Goal: Book appointment/travel/reservation

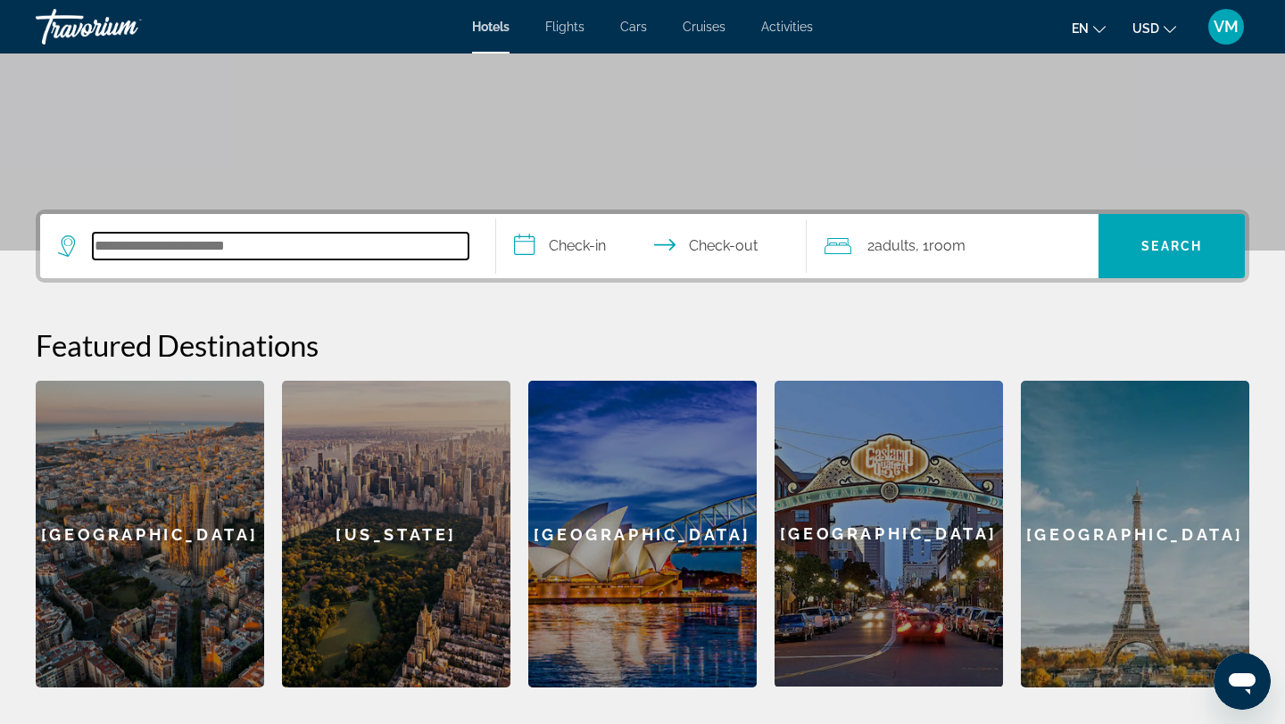
click at [285, 237] on input "Search hotel destination" at bounding box center [281, 246] width 376 height 27
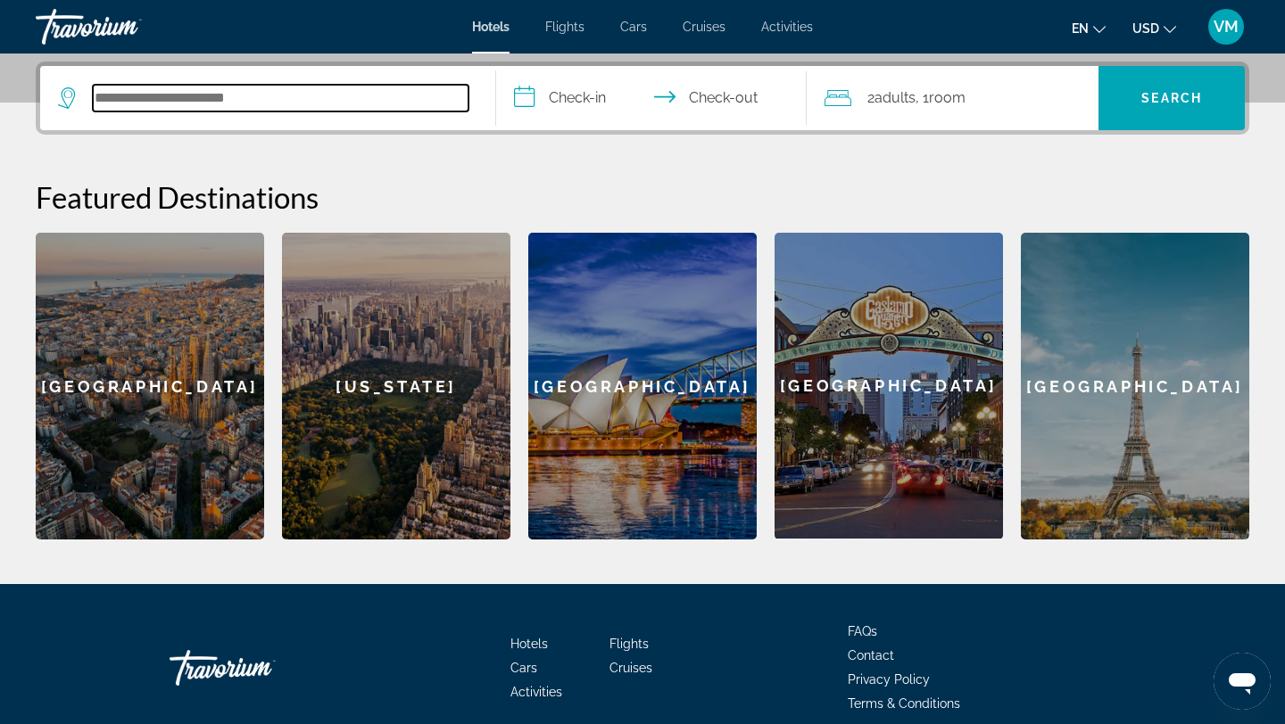
scroll to position [436, 0]
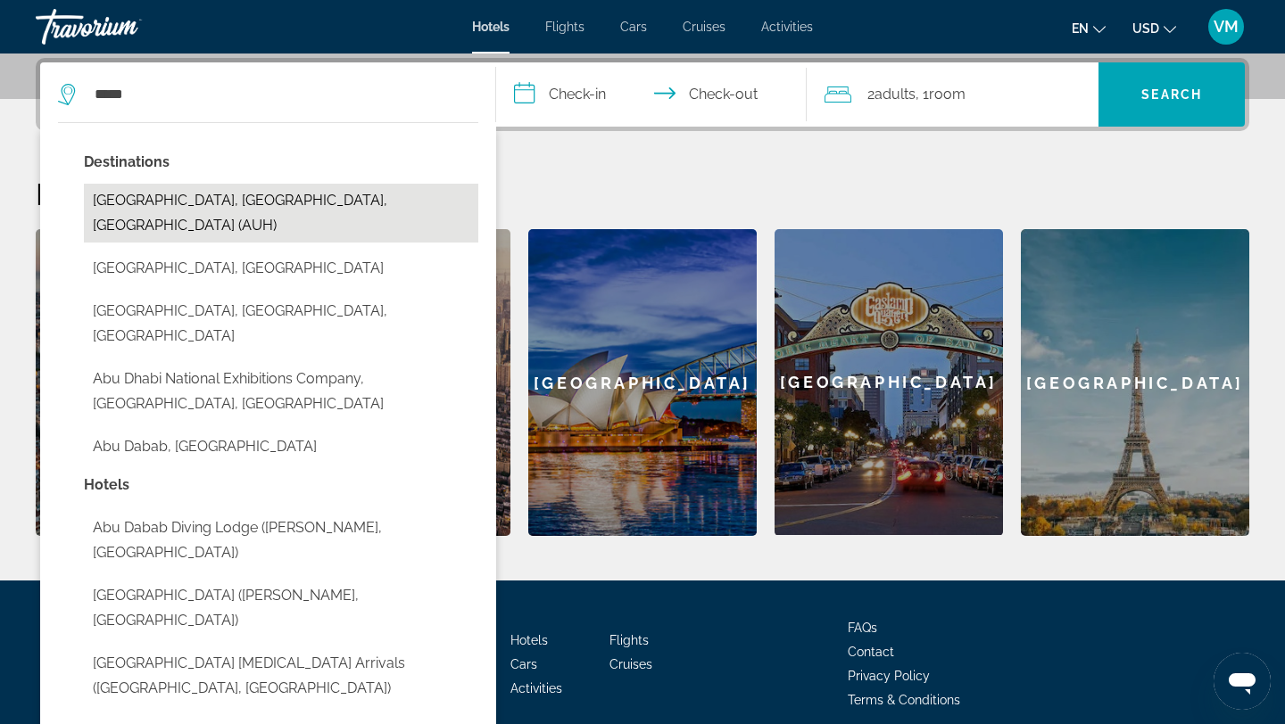
click at [151, 195] on button "[GEOGRAPHIC_DATA], [GEOGRAPHIC_DATA], [GEOGRAPHIC_DATA] (AUH)" at bounding box center [281, 213] width 394 height 59
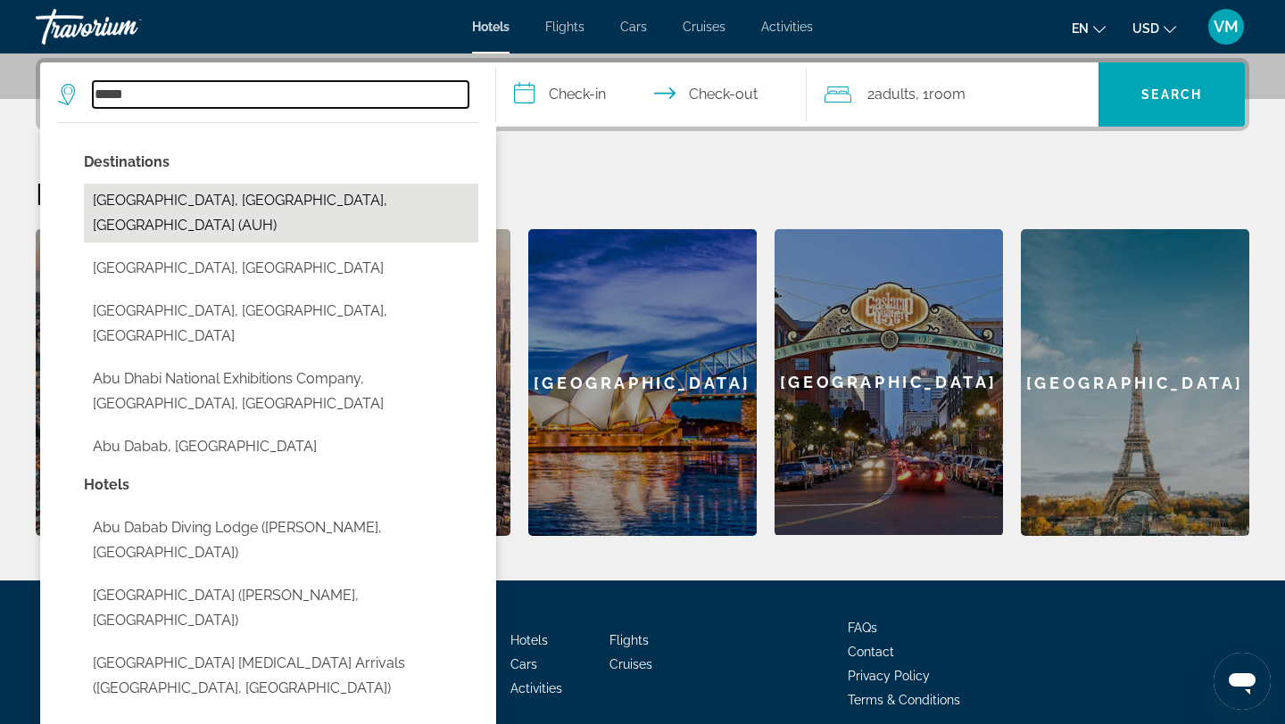
type input "**********"
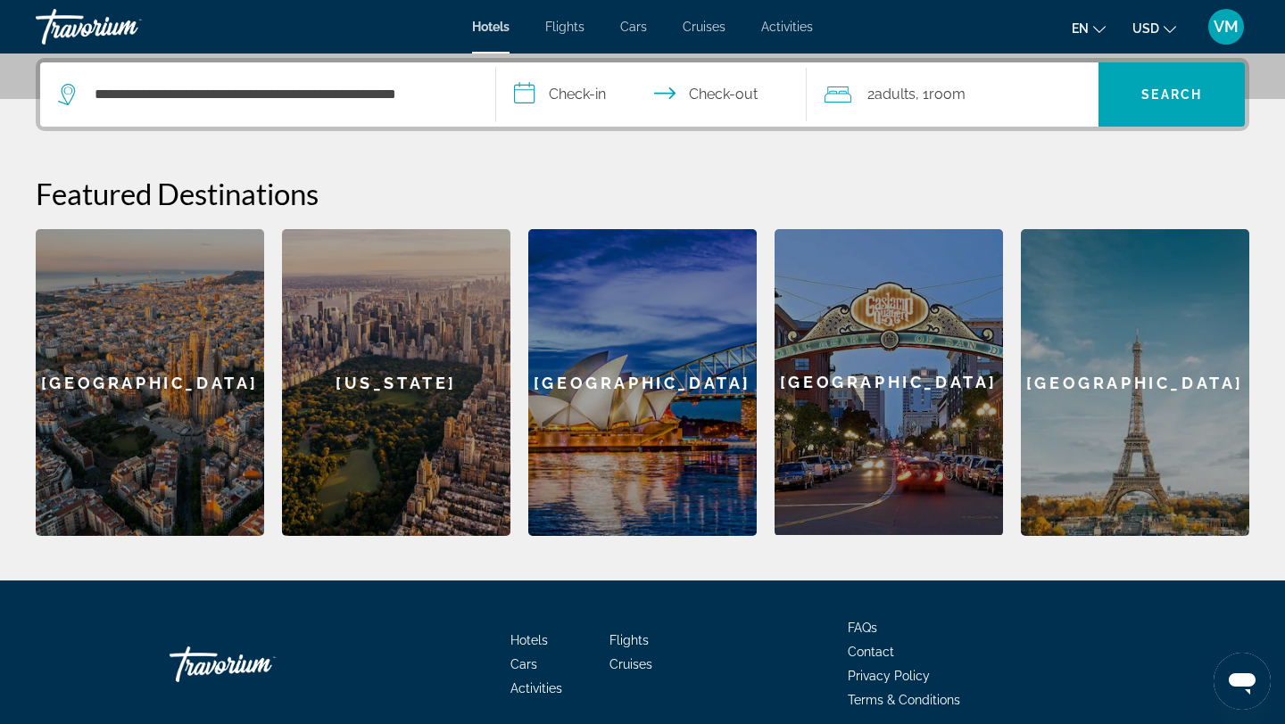
click at [550, 106] on input "**********" at bounding box center [655, 97] width 318 height 70
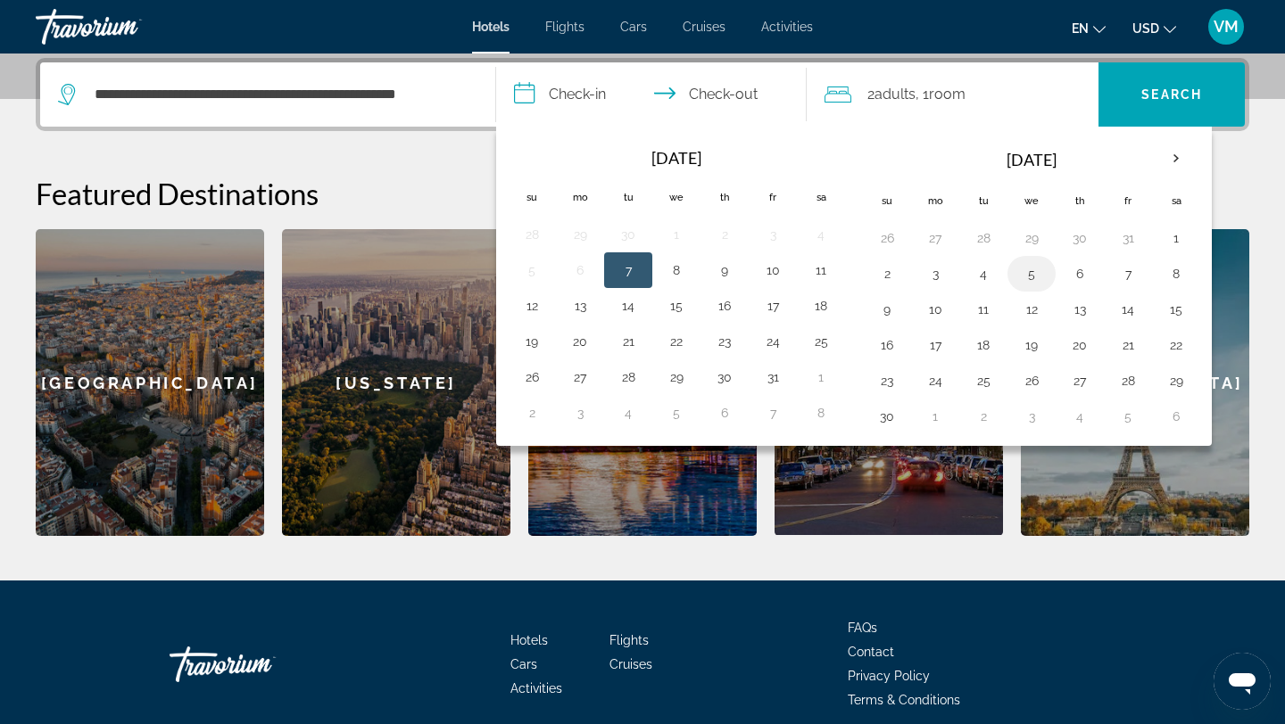
click at [1042, 270] on button "5" at bounding box center [1031, 273] width 29 height 25
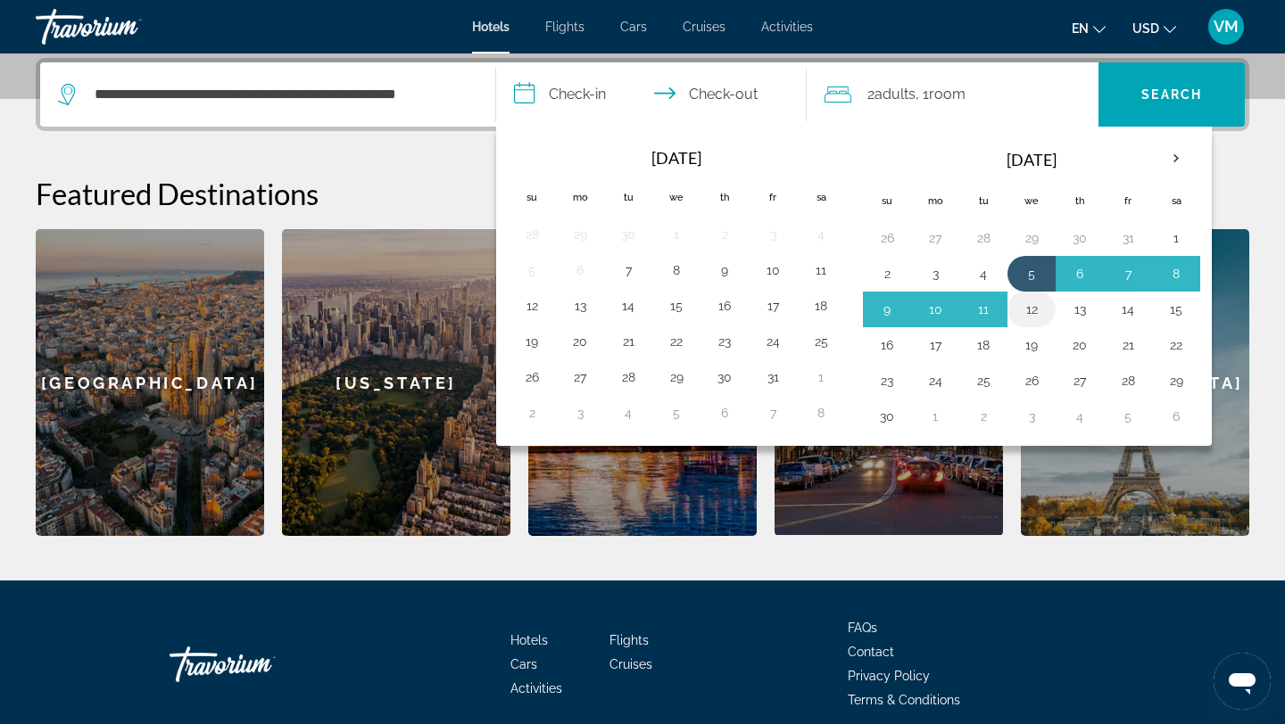
click at [1035, 307] on button "12" at bounding box center [1031, 309] width 29 height 25
type input "**********"
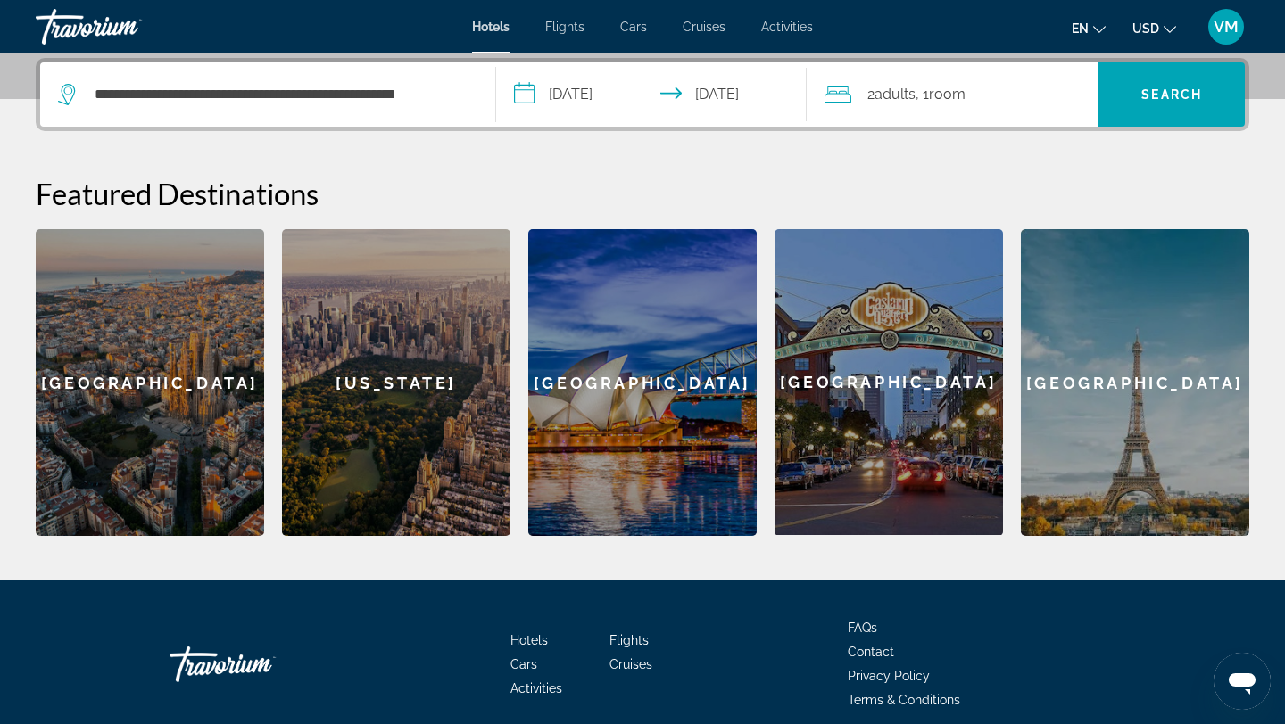
click at [954, 95] on span "Room" at bounding box center [947, 94] width 37 height 17
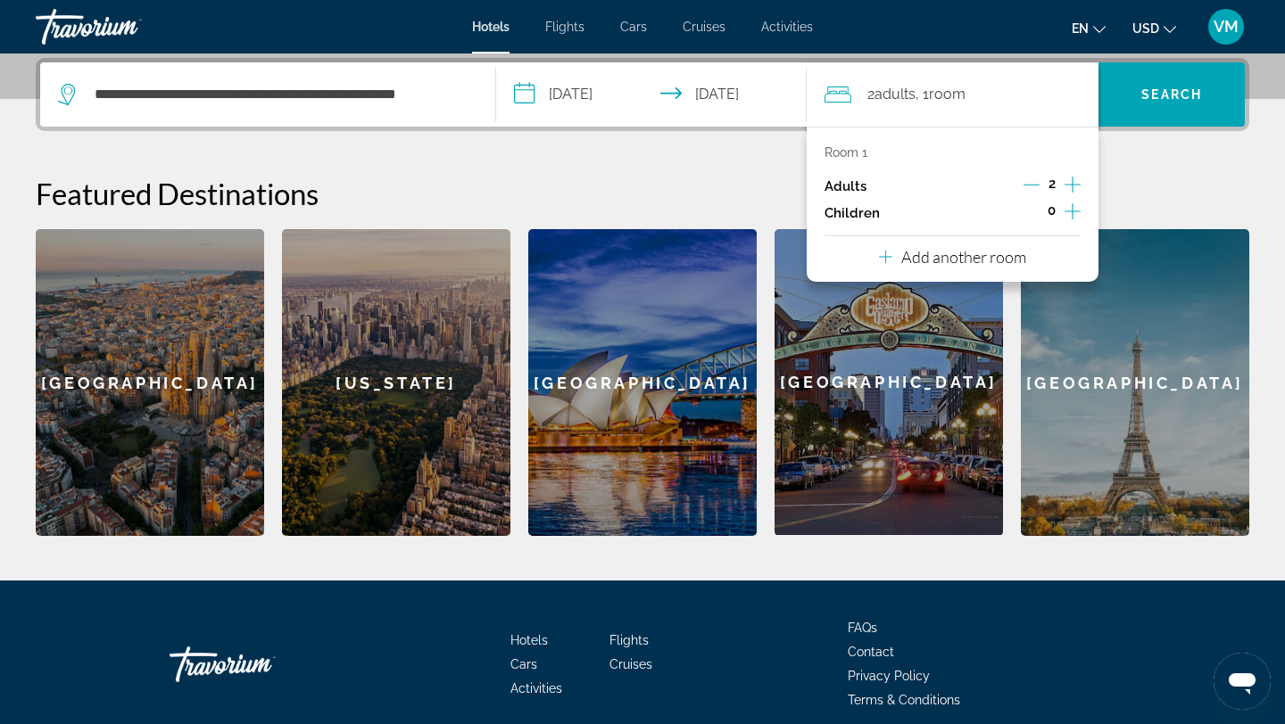
click at [1073, 186] on icon "Increment adults" at bounding box center [1072, 184] width 16 height 21
click at [1068, 219] on icon "Increment children" at bounding box center [1072, 211] width 16 height 21
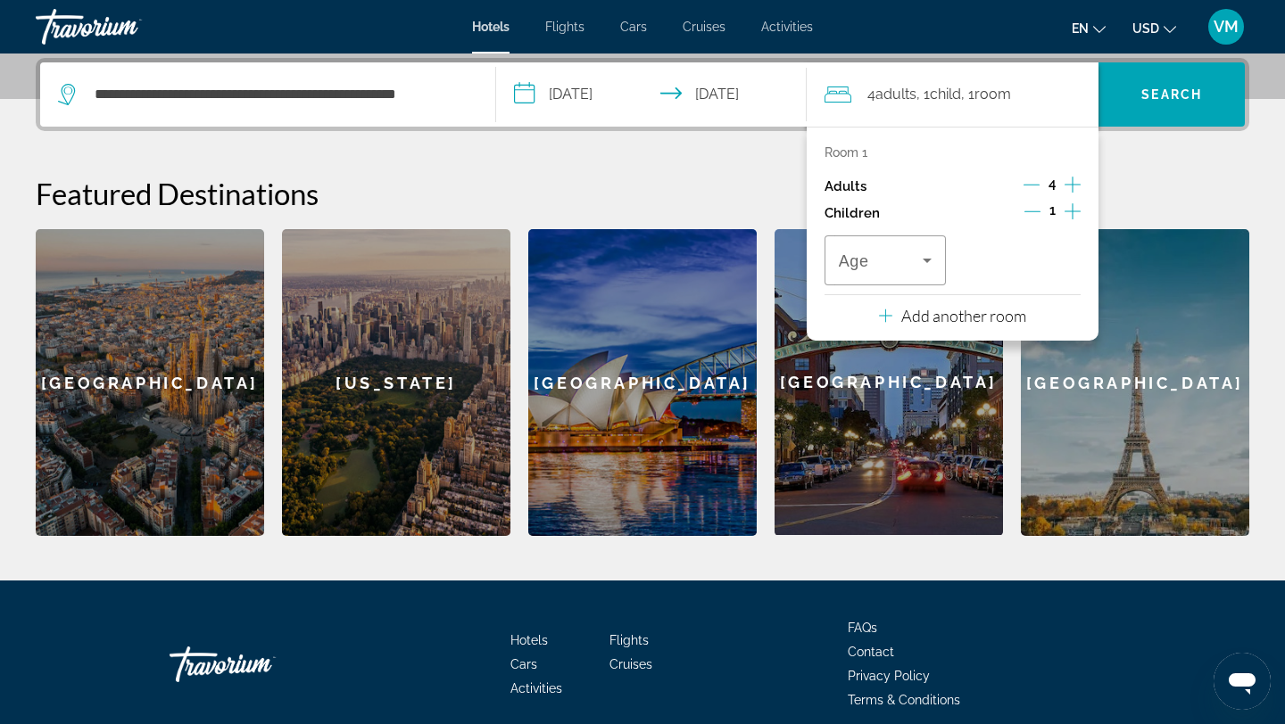
click at [1068, 216] on icon "Increment children" at bounding box center [1072, 211] width 16 height 21
click at [1027, 213] on icon "Decrement children" at bounding box center [1031, 211] width 16 height 16
click at [1027, 213] on icon "Decrement children" at bounding box center [1032, 211] width 16 height 16
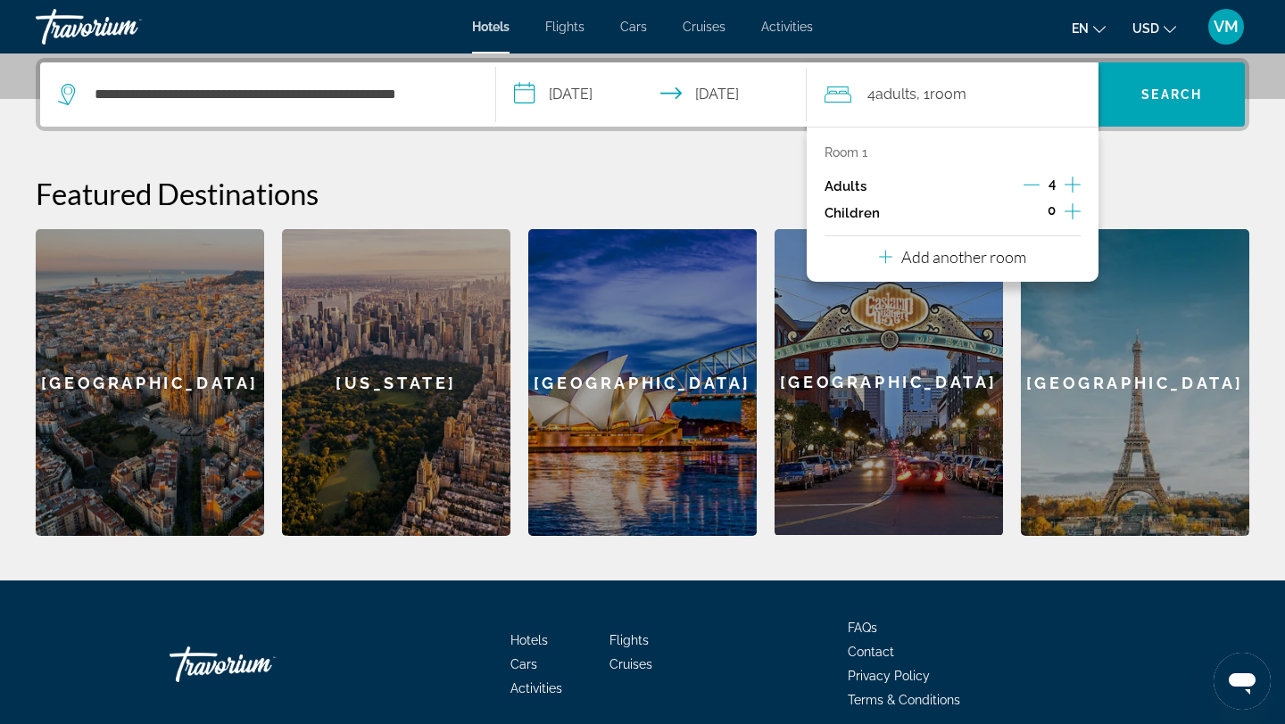
click at [955, 92] on span "Room" at bounding box center [948, 94] width 37 height 17
click at [1034, 185] on icon "Decrement adults" at bounding box center [1031, 185] width 16 height 1
click at [888, 258] on icon "Travelers: 2 adults, 0 children" at bounding box center [885, 256] width 13 height 21
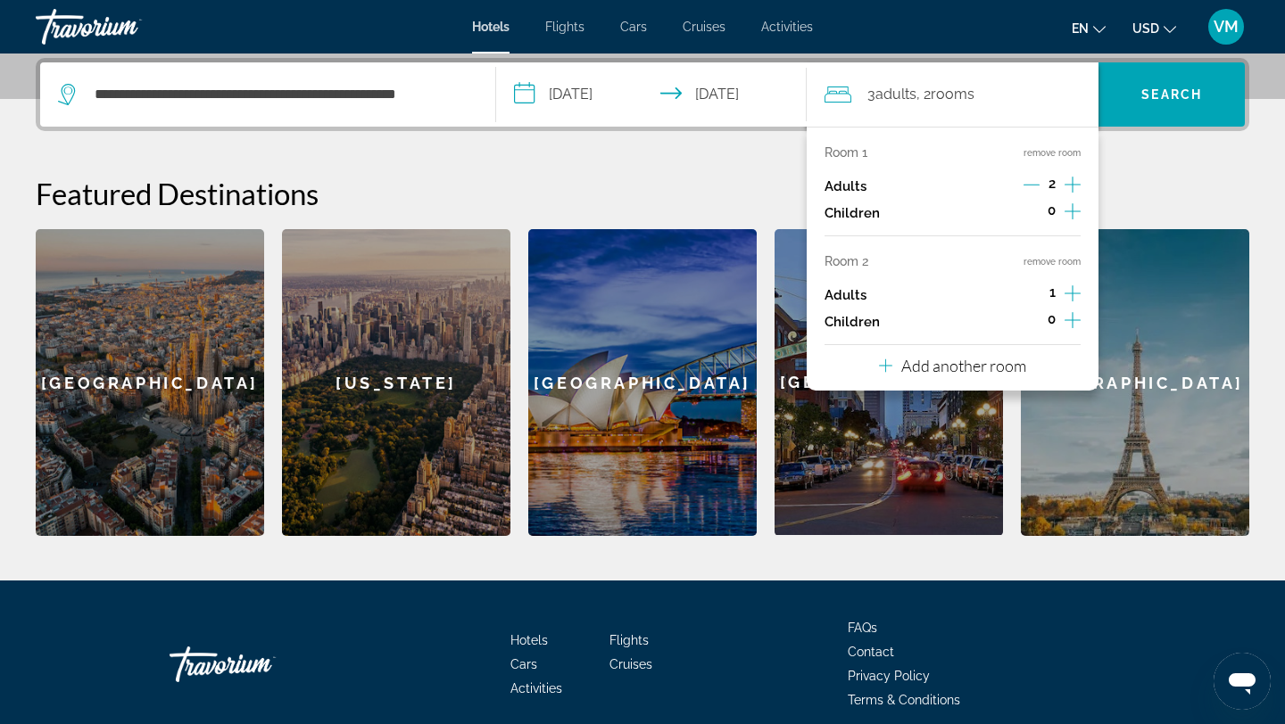
click at [1077, 289] on icon "Increment adults" at bounding box center [1072, 293] width 16 height 21
click at [1178, 110] on span "Search" at bounding box center [1171, 94] width 146 height 43
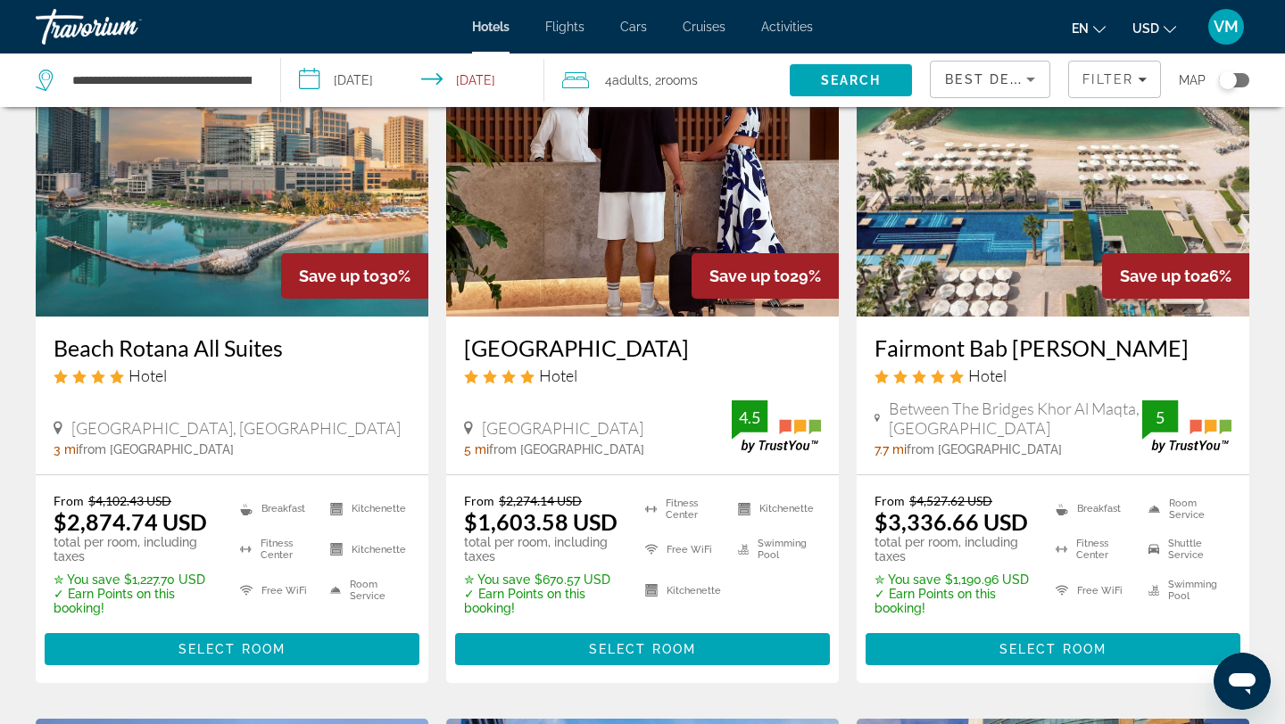
scroll to position [145, 0]
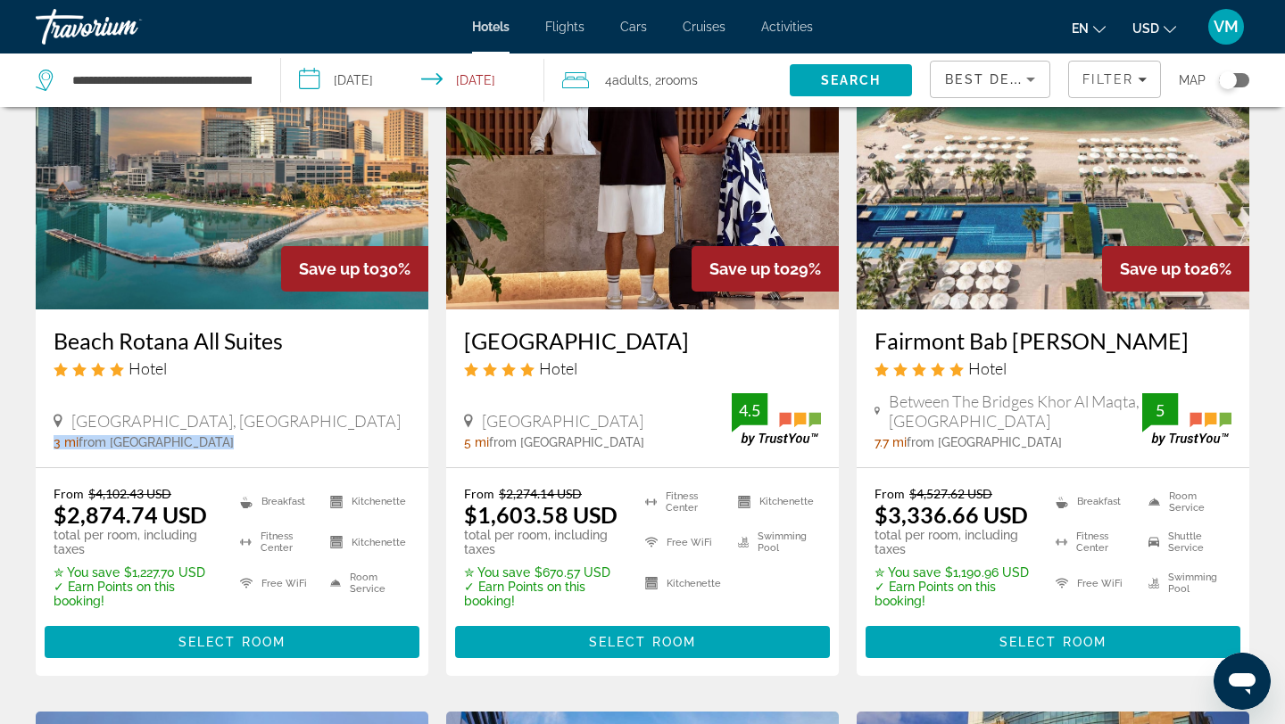
drag, startPoint x: 49, startPoint y: 442, endPoint x: 215, endPoint y: 445, distance: 165.9
click at [215, 445] on div "Beach Rotana All Suites Hotel [GEOGRAPHIC_DATA], [GEOGRAPHIC_DATA] 3 mi from [G…" at bounding box center [232, 389] width 392 height 158
click at [269, 446] on div "3 mi from [GEOGRAPHIC_DATA] from hotel" at bounding box center [232, 442] width 357 height 14
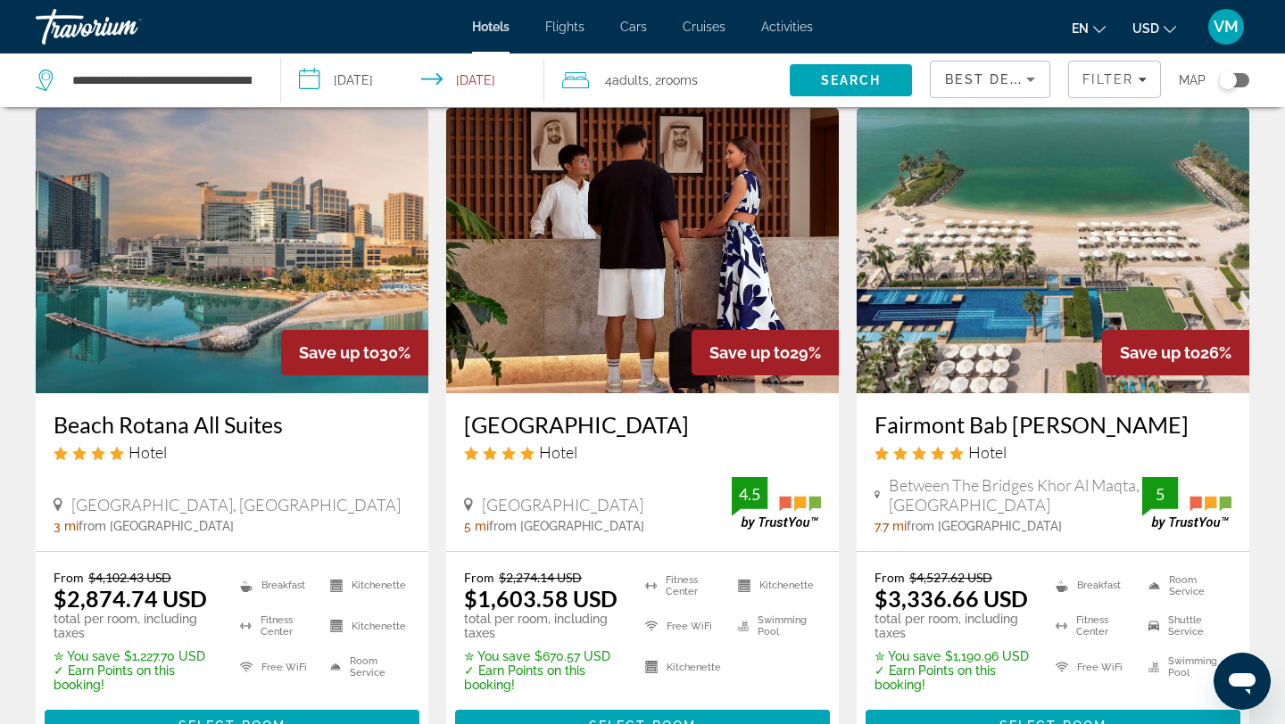
scroll to position [0, 0]
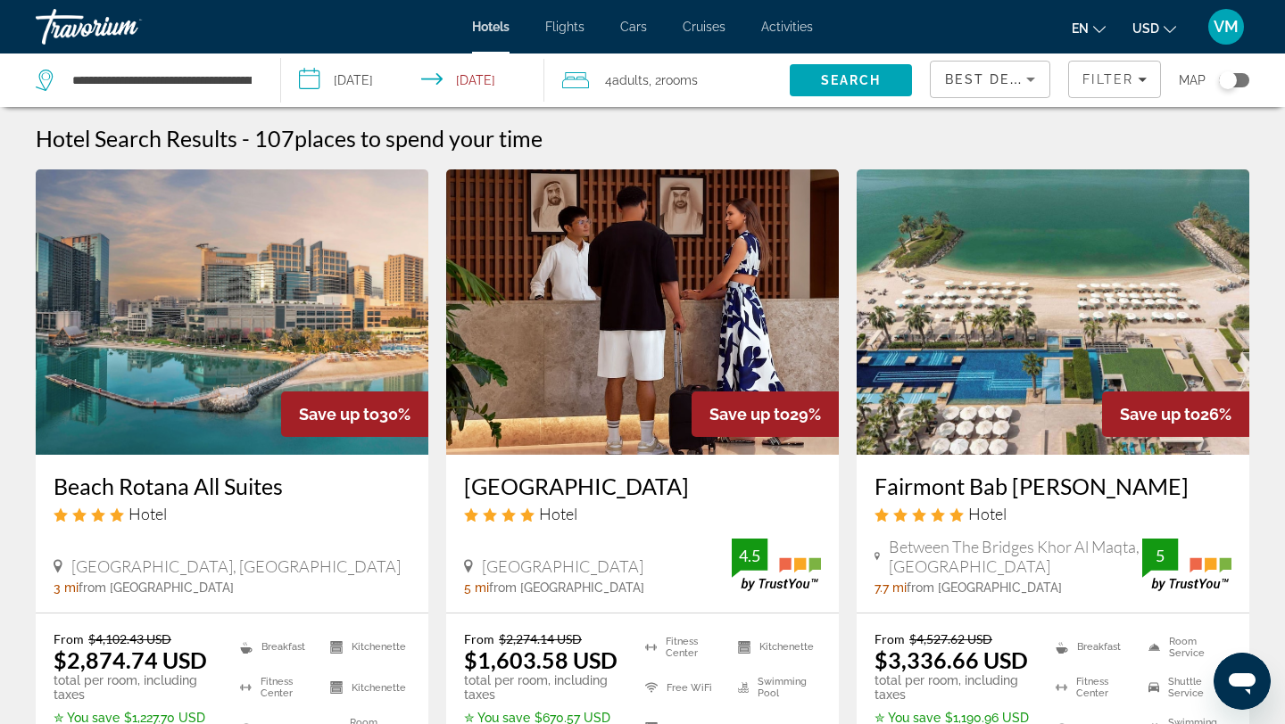
click at [1022, 83] on icon "Sort by" at bounding box center [1030, 79] width 21 height 21
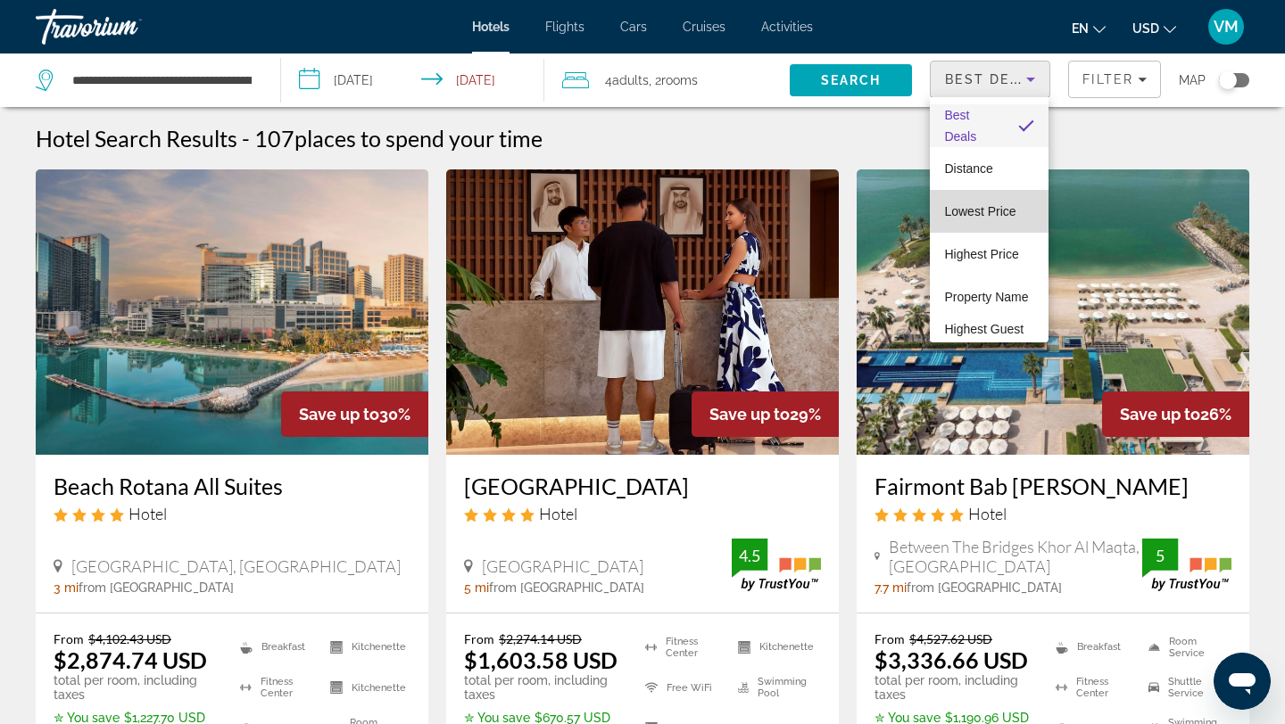
click at [984, 219] on span "Lowest Price" at bounding box center [979, 211] width 71 height 21
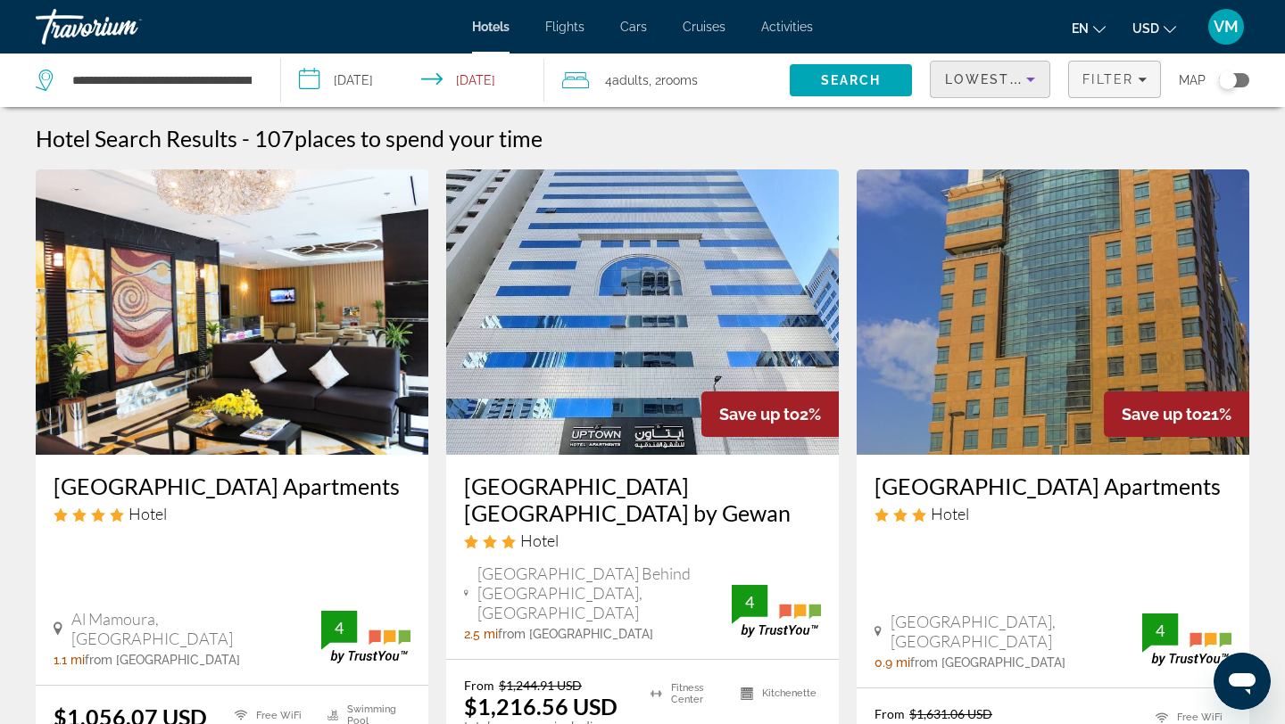
click at [1096, 84] on span "Filter" at bounding box center [1107, 79] width 51 height 14
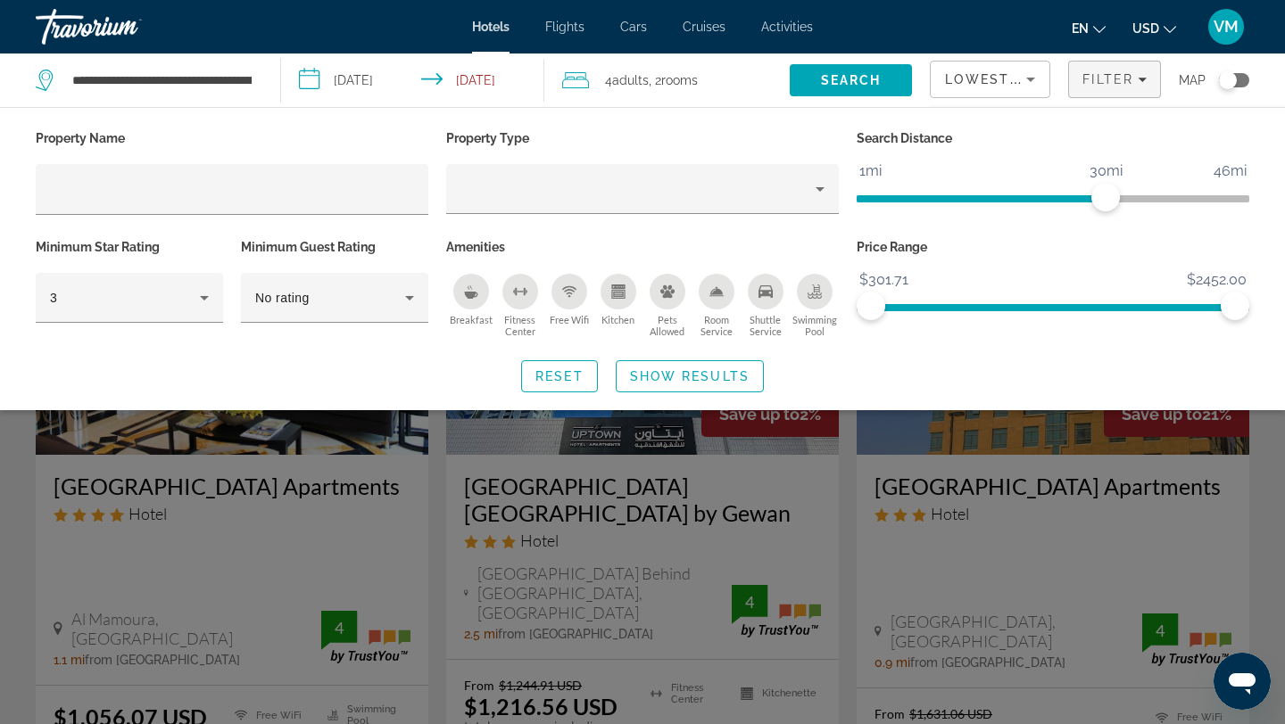
click at [474, 293] on icon "Breakfast" at bounding box center [470, 295] width 13 height 7
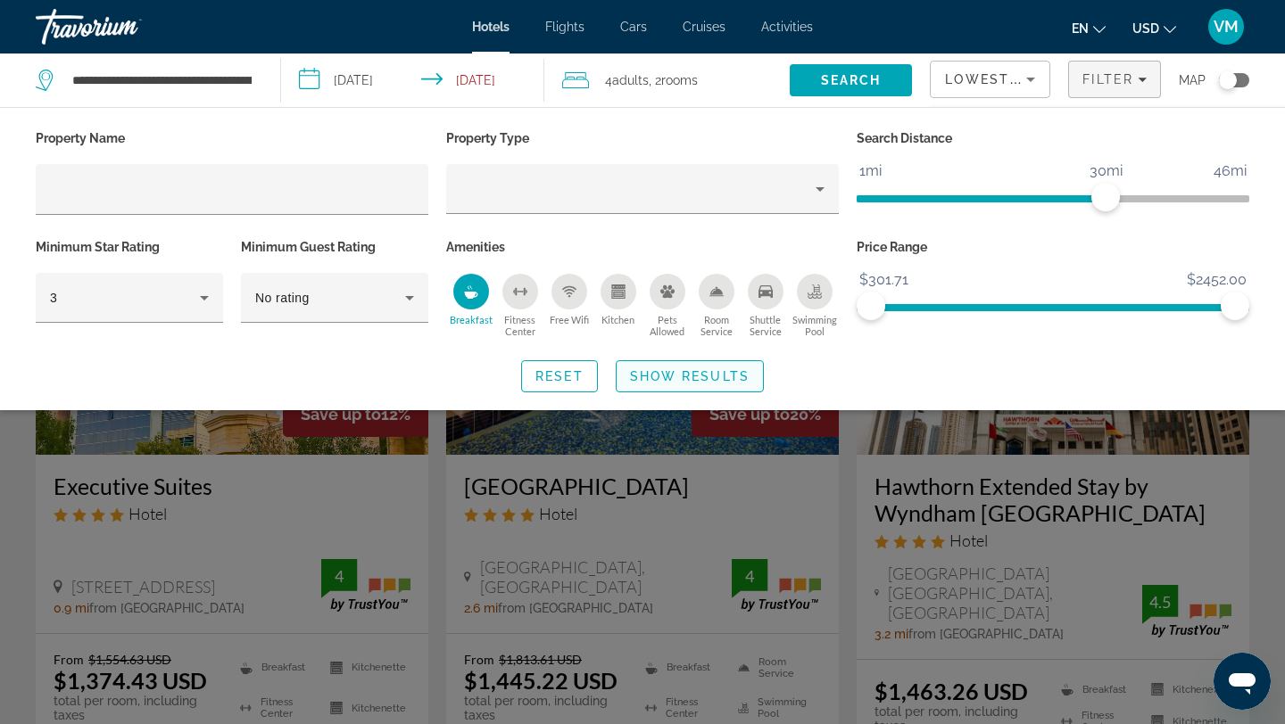
click at [699, 373] on span "Show Results" at bounding box center [690, 376] width 120 height 14
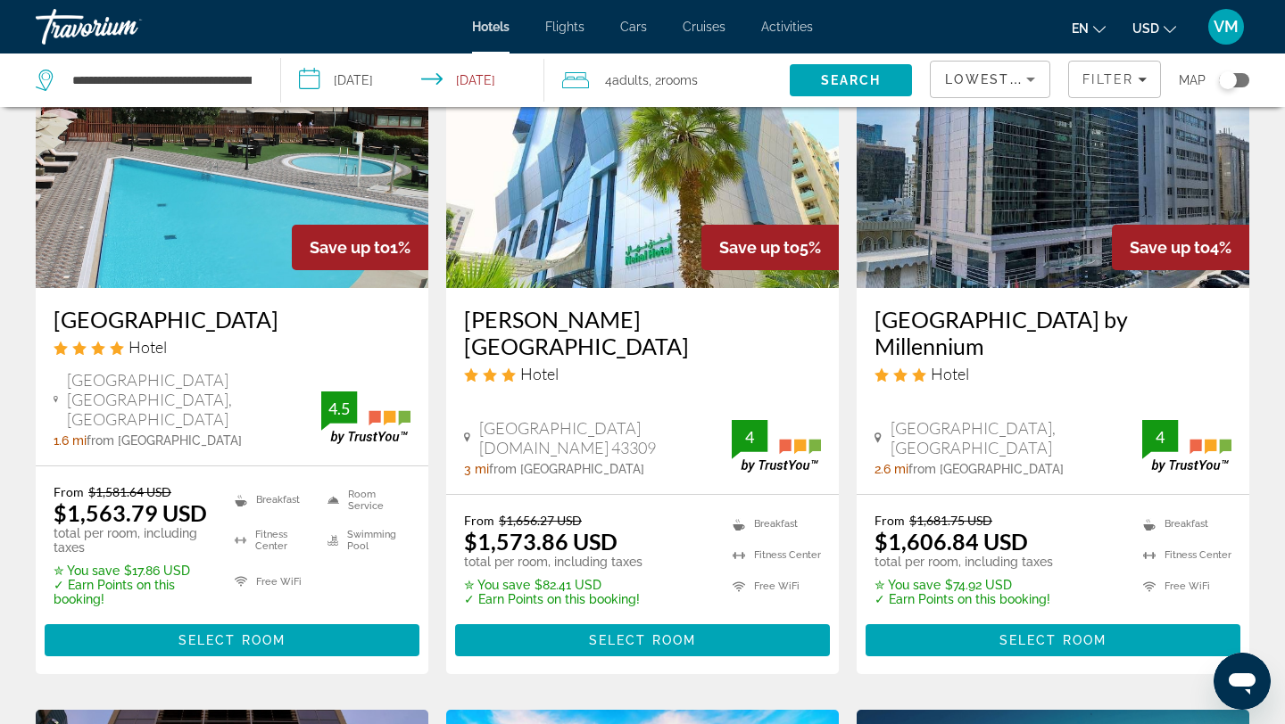
scroll to position [172, 0]
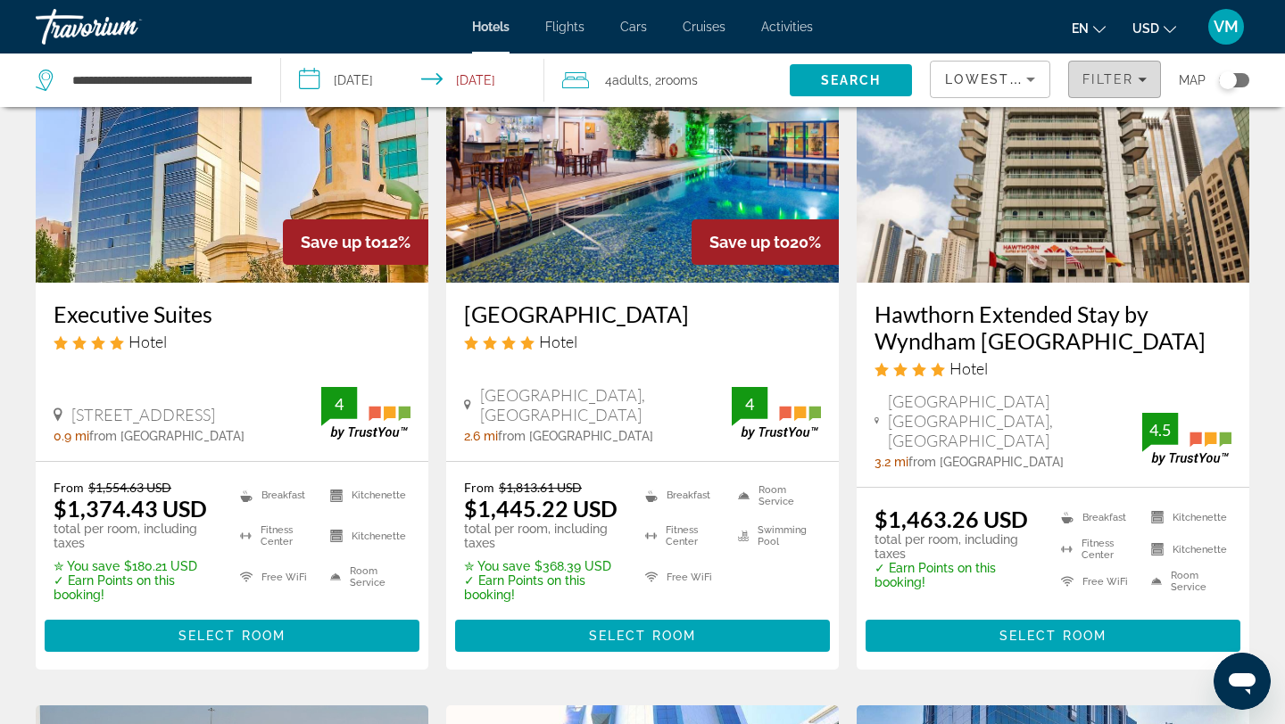
click at [1122, 81] on span "Filter" at bounding box center [1107, 79] width 51 height 14
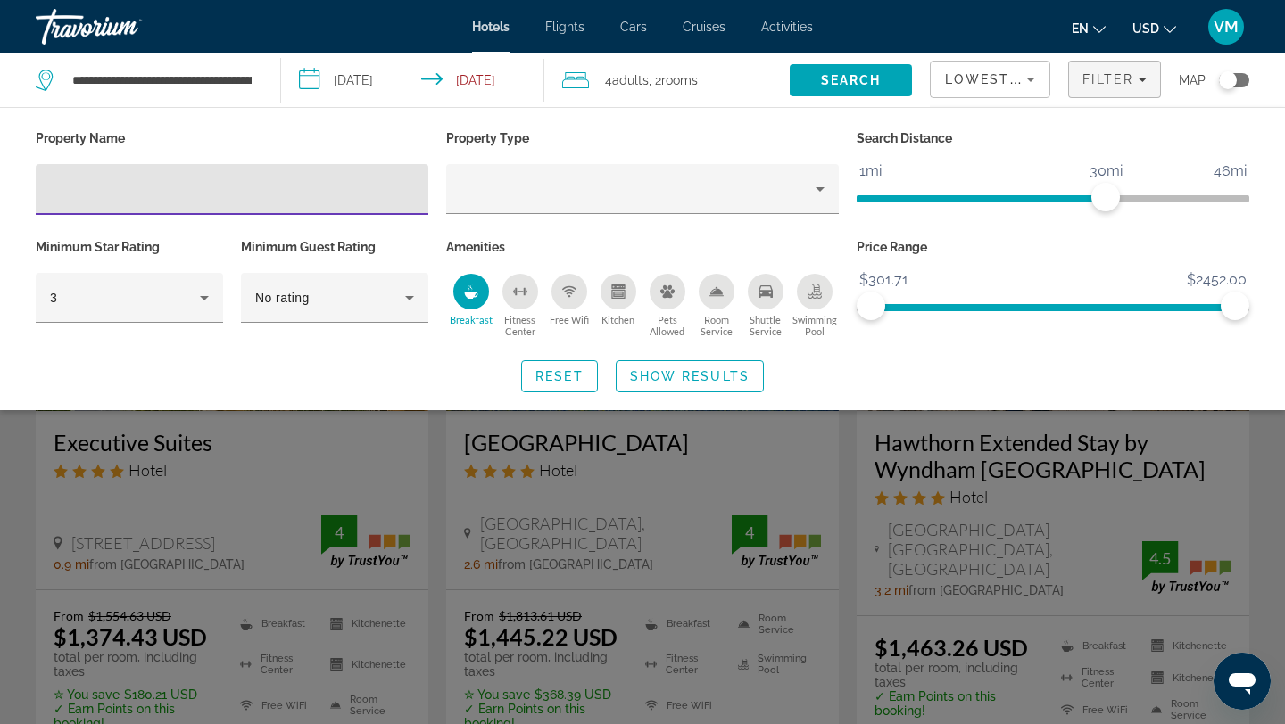
scroll to position [0, 0]
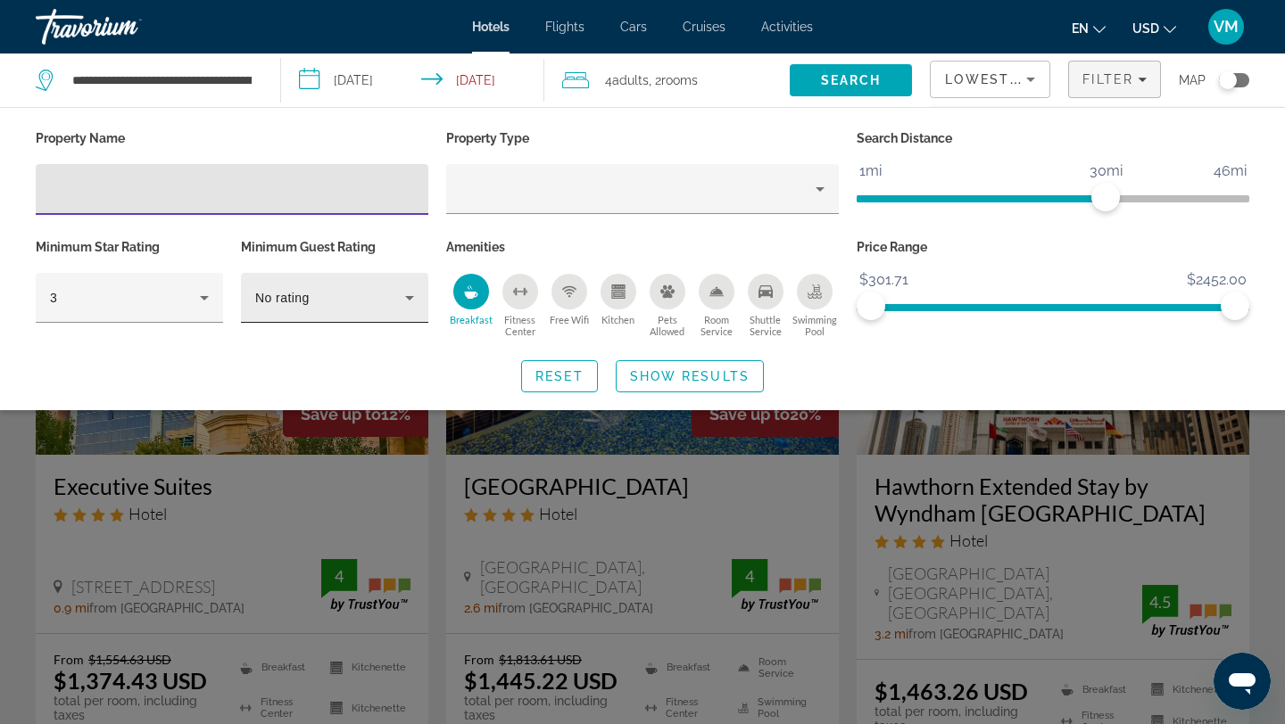
click at [353, 297] on div "No rating" at bounding box center [330, 297] width 150 height 21
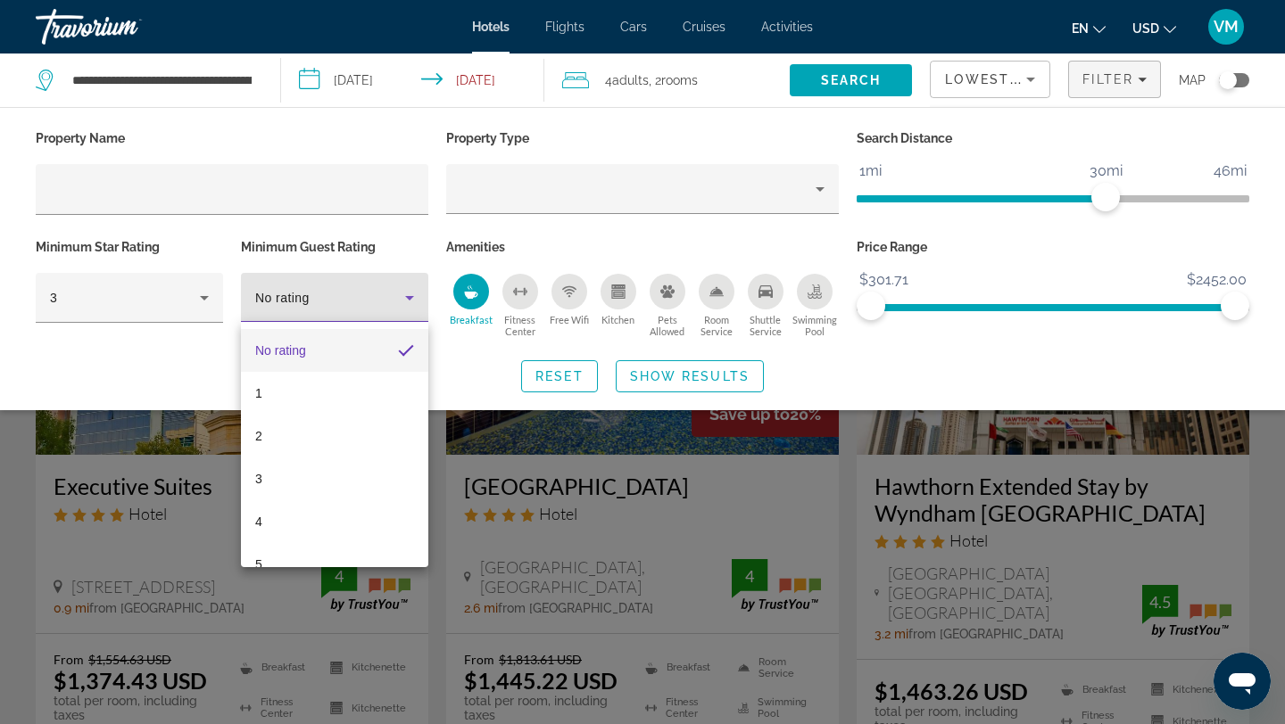
click at [495, 239] on div at bounding box center [642, 362] width 1285 height 724
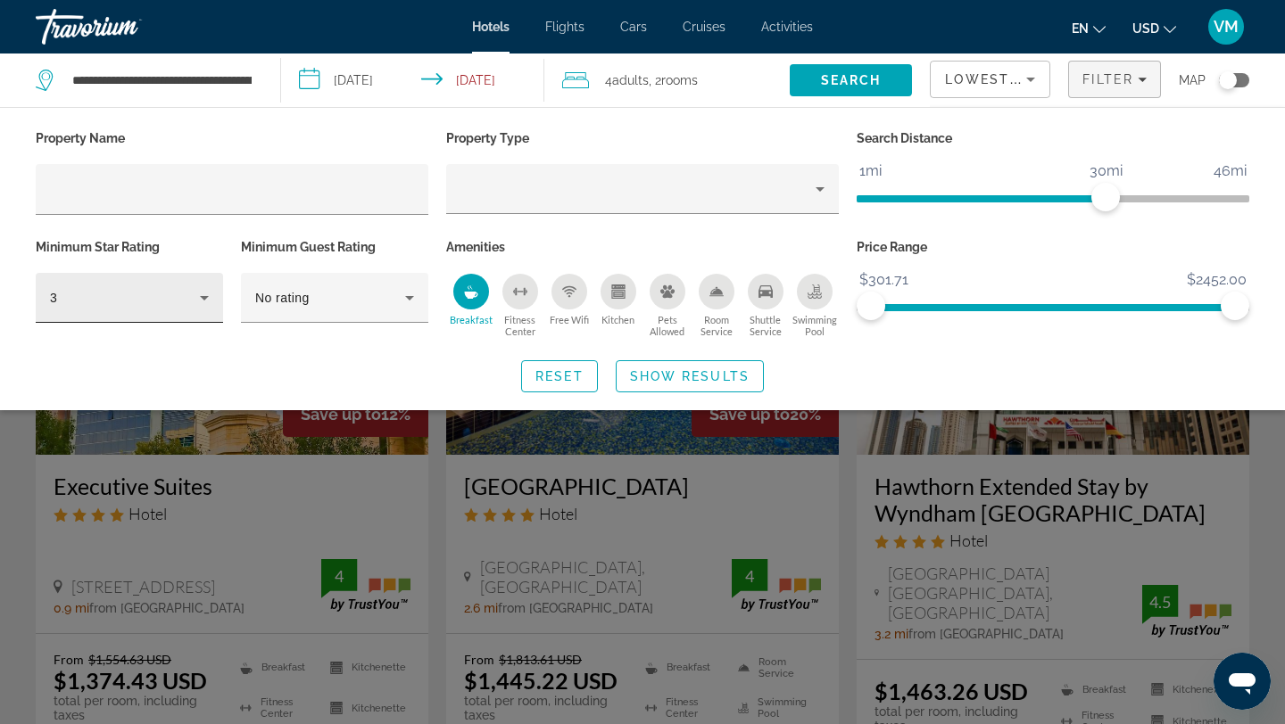
click at [191, 296] on div "3" at bounding box center [125, 297] width 150 height 21
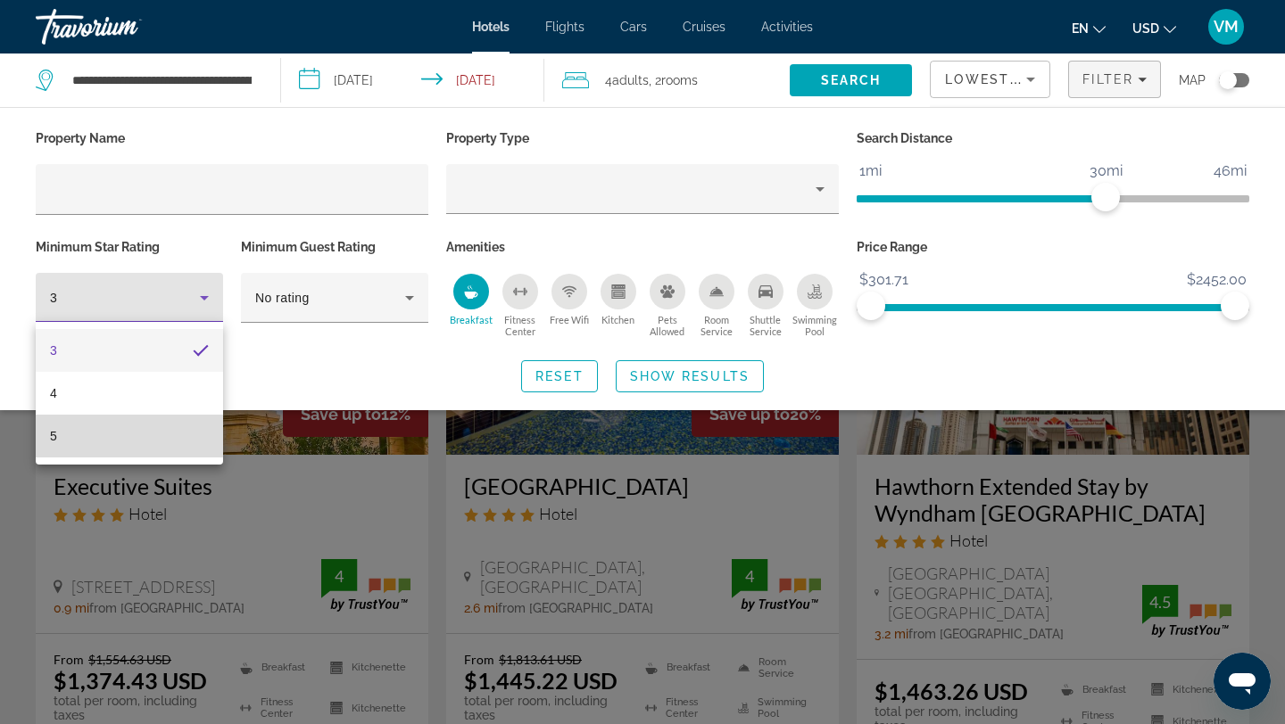
click at [120, 422] on mat-option "5" at bounding box center [129, 436] width 187 height 43
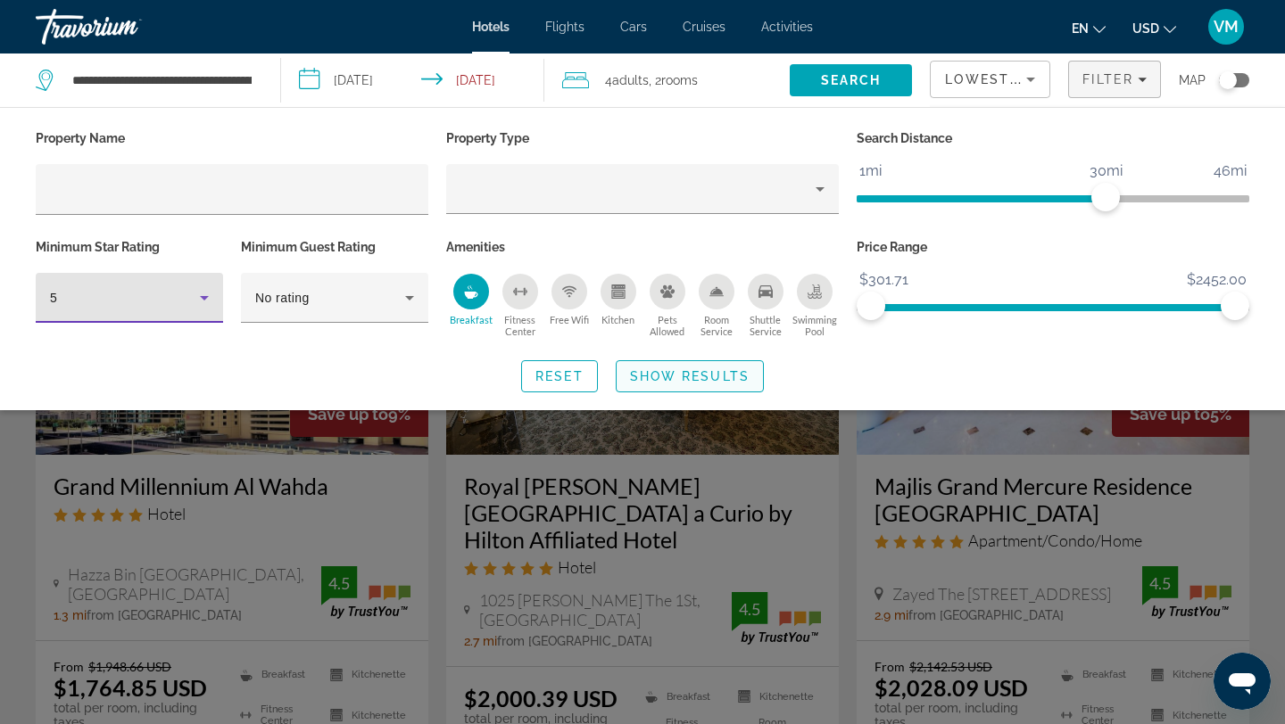
click at [683, 378] on span "Show Results" at bounding box center [690, 376] width 120 height 14
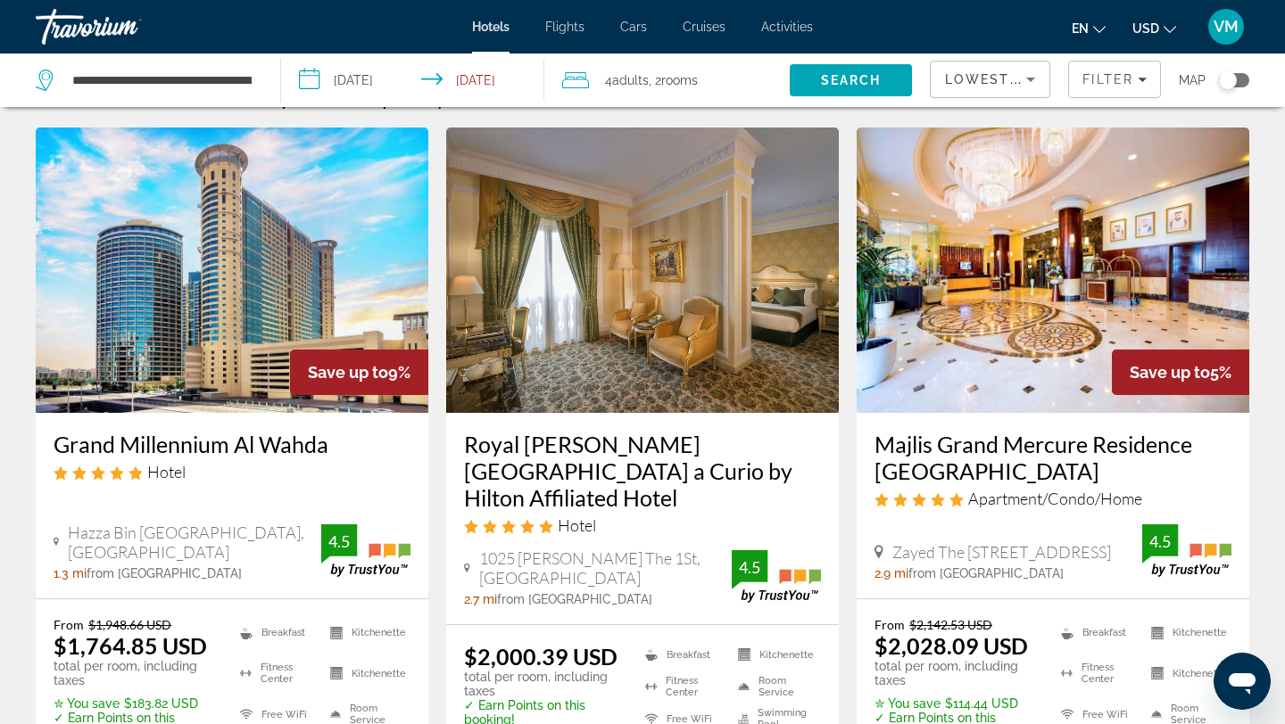
scroll to position [53, 0]
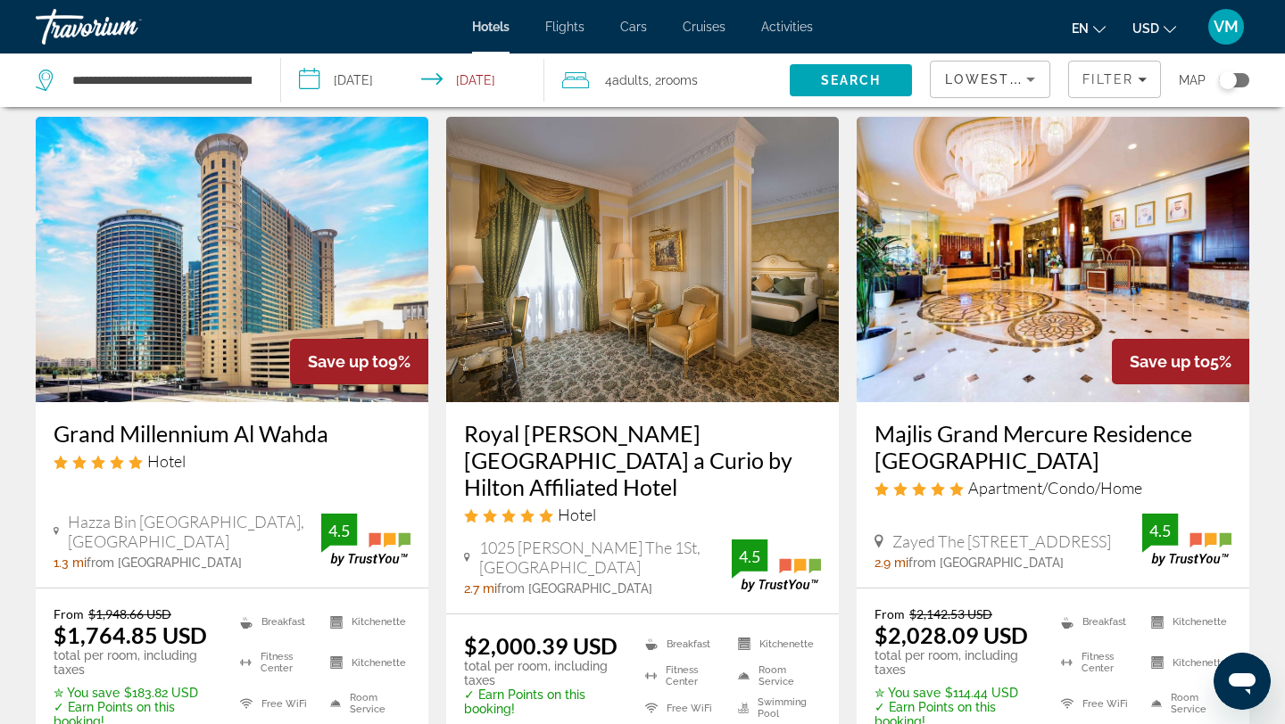
click at [220, 289] on img "Main content" at bounding box center [232, 259] width 392 height 285
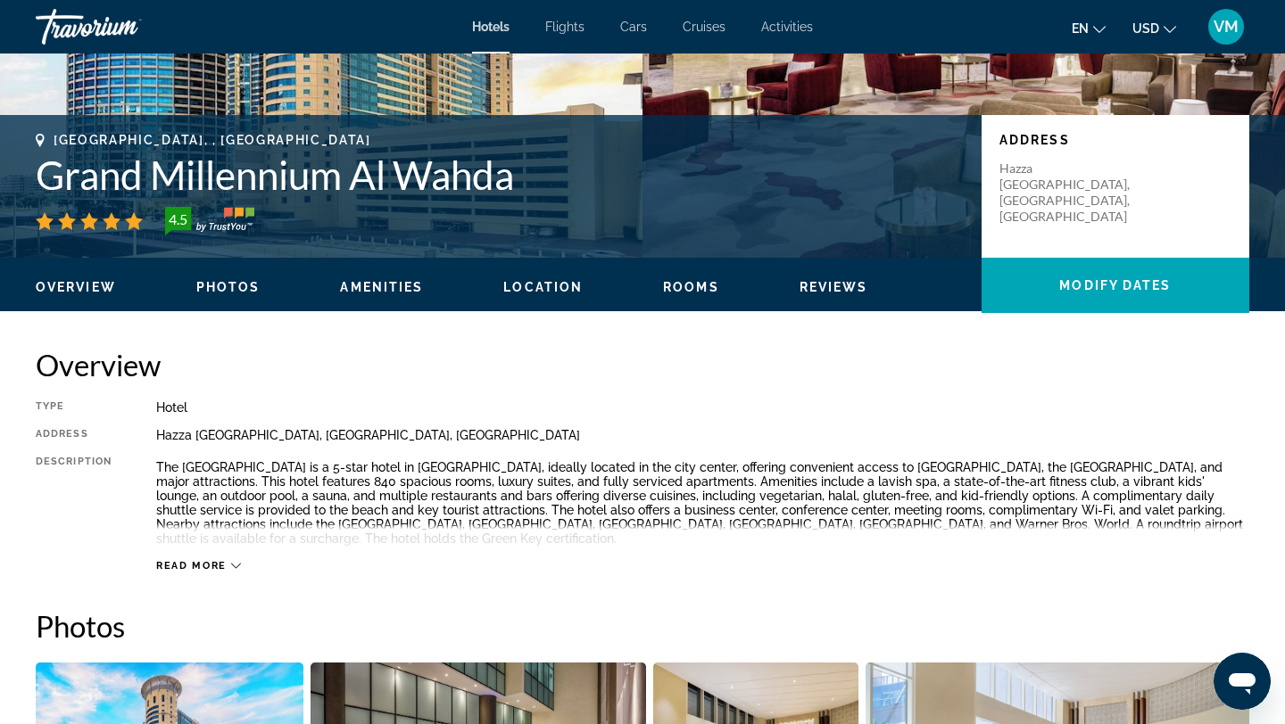
scroll to position [349, 0]
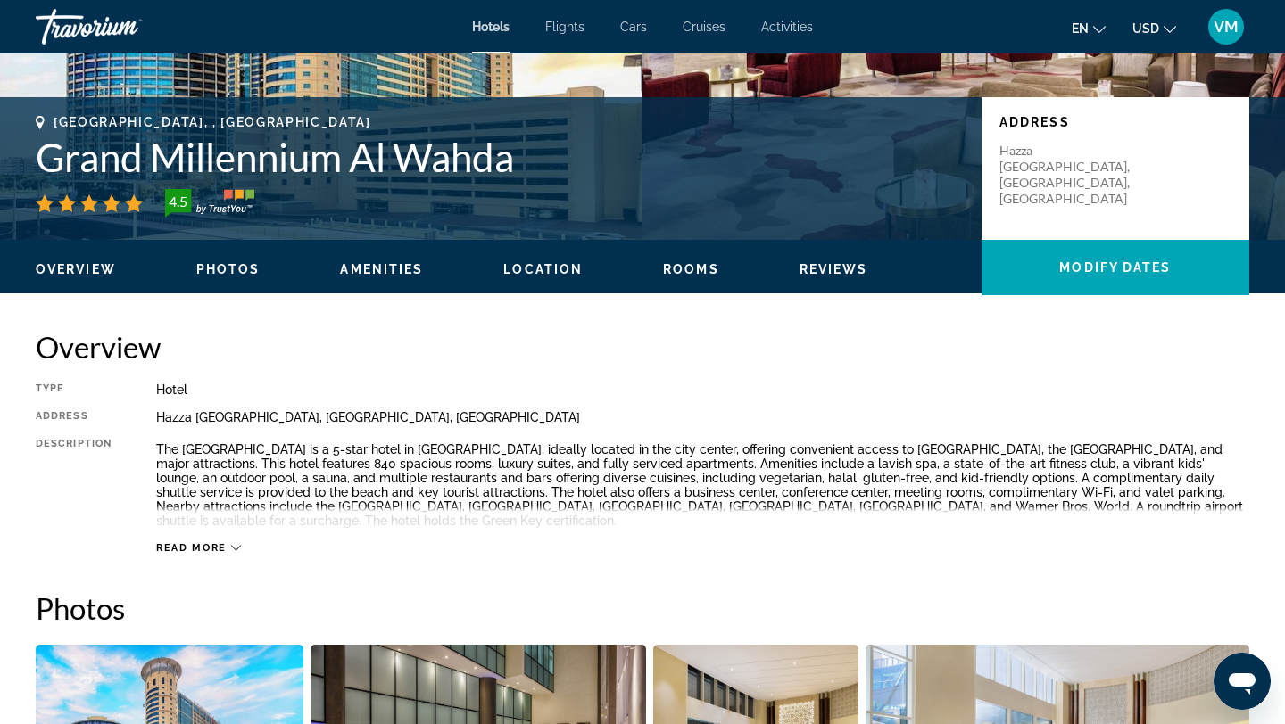
click at [225, 550] on span "Read more" at bounding box center [191, 548] width 70 height 12
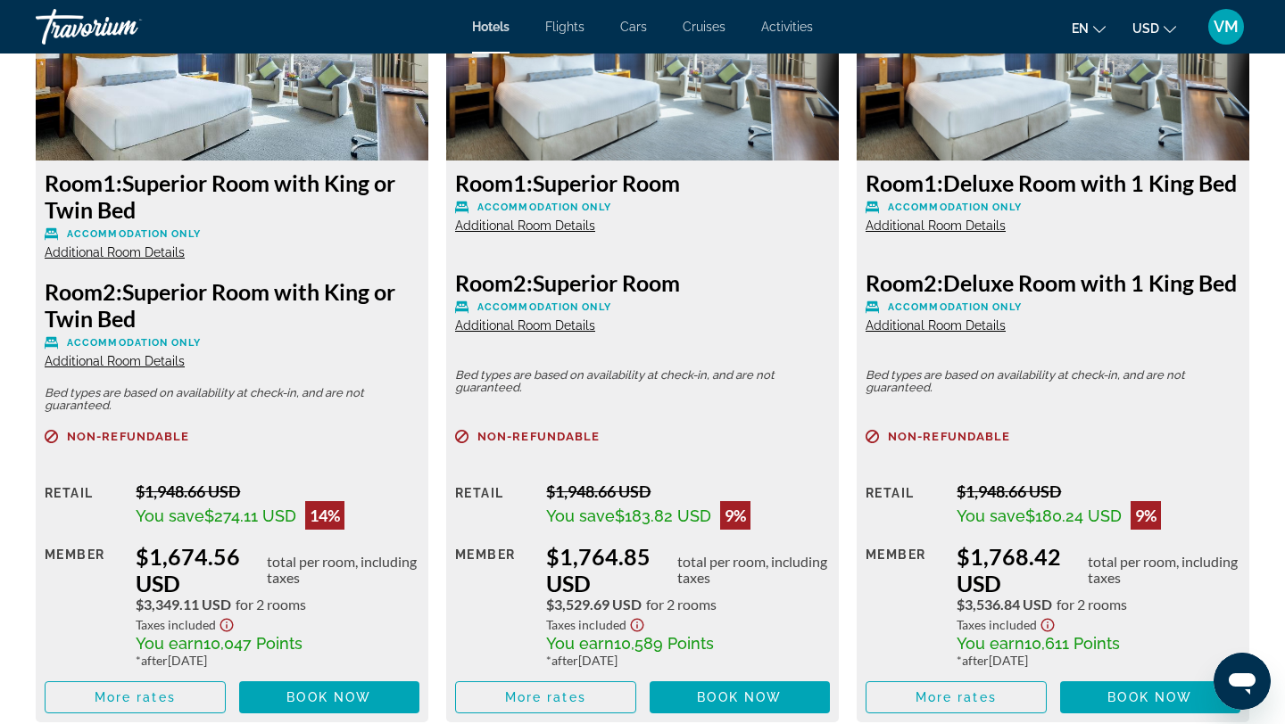
scroll to position [2544, 0]
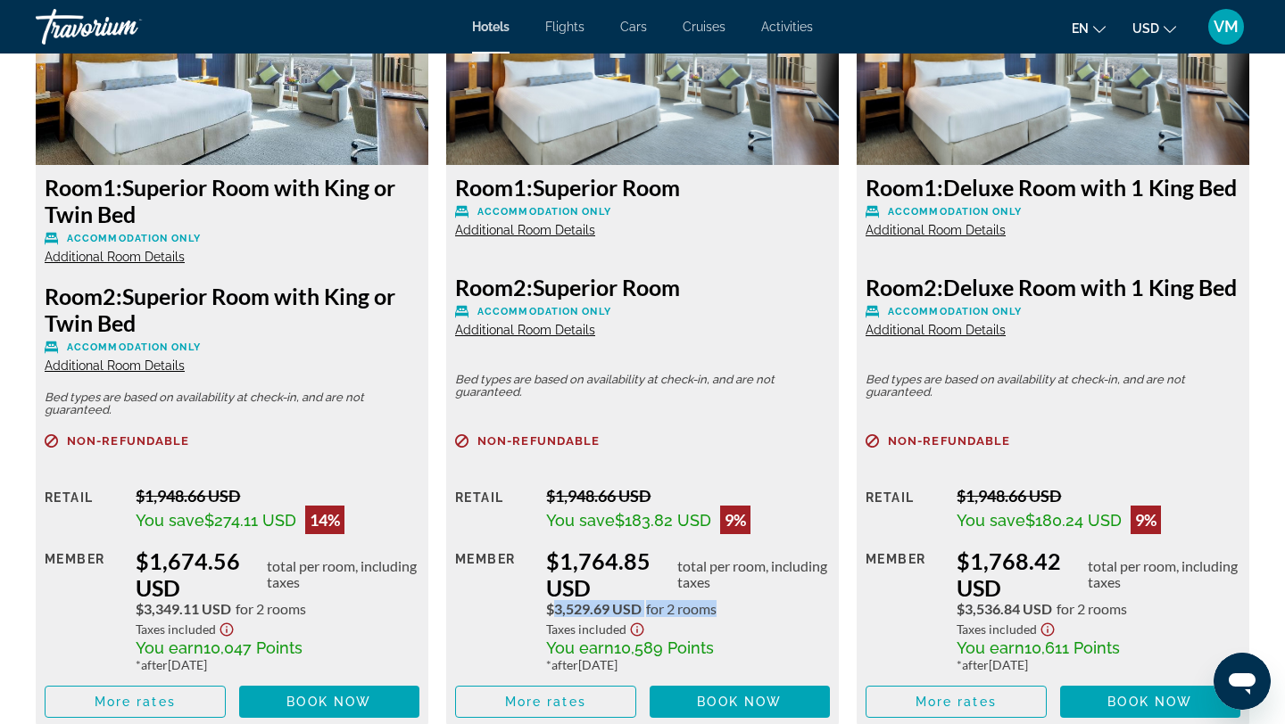
drag, startPoint x: 548, startPoint y: 609, endPoint x: 715, endPoint y: 613, distance: 167.7
click at [715, 613] on div "$3,529.69 USD for 2 rooms" at bounding box center [688, 609] width 284 height 16
click at [716, 613] on span "for 2 rooms" at bounding box center [681, 609] width 70 height 16
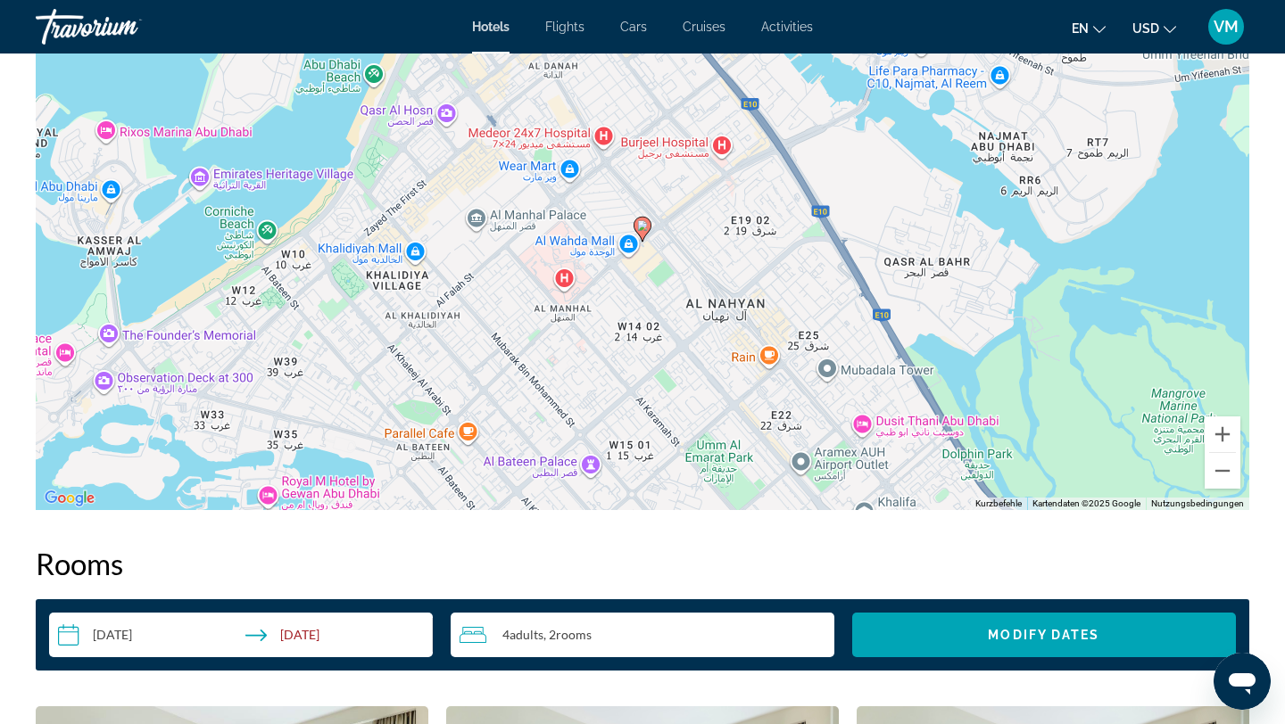
scroll to position [1390, 0]
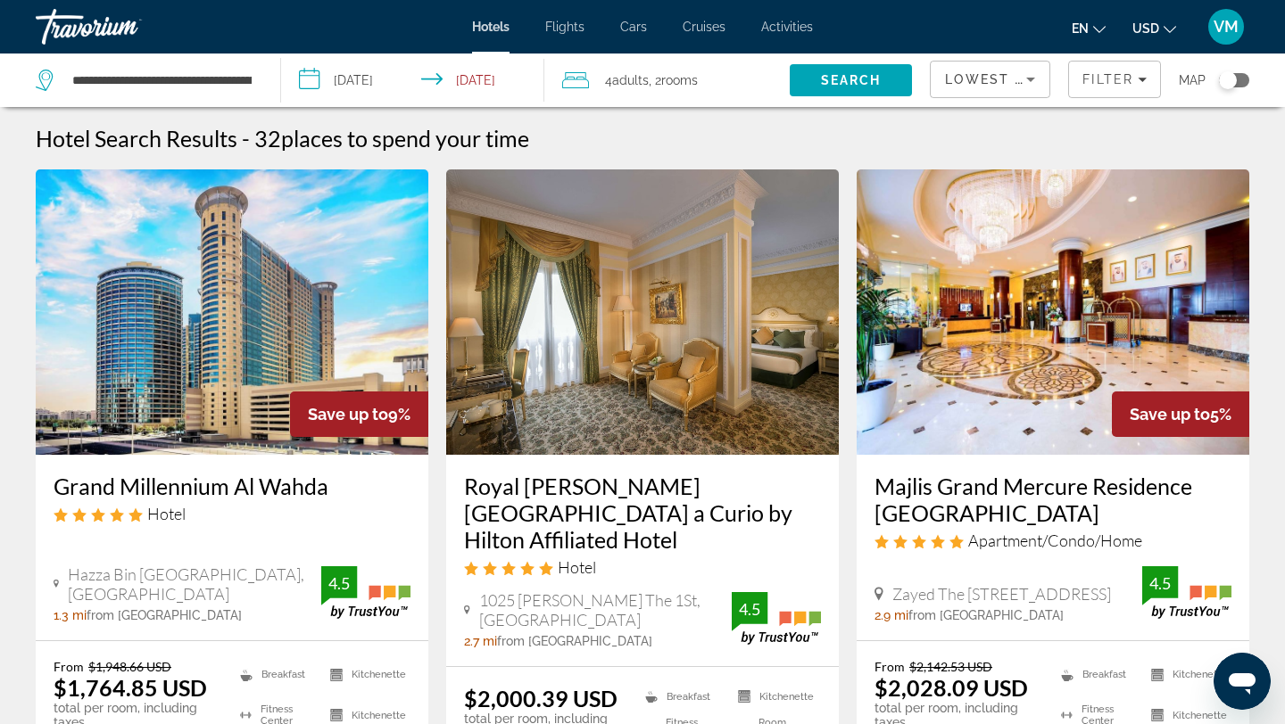
click at [1006, 73] on span "Lowest Price" at bounding box center [1002, 79] width 114 height 14
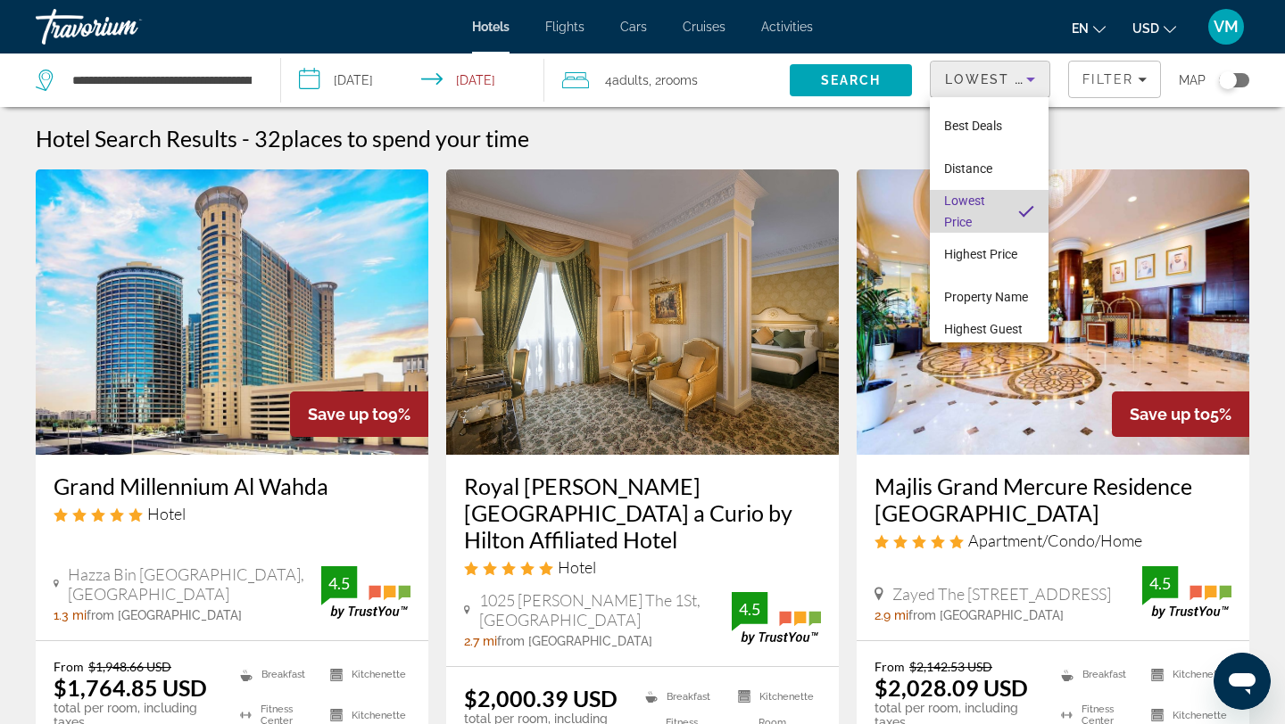
click at [994, 219] on span "Lowest Price" at bounding box center [974, 211] width 60 height 43
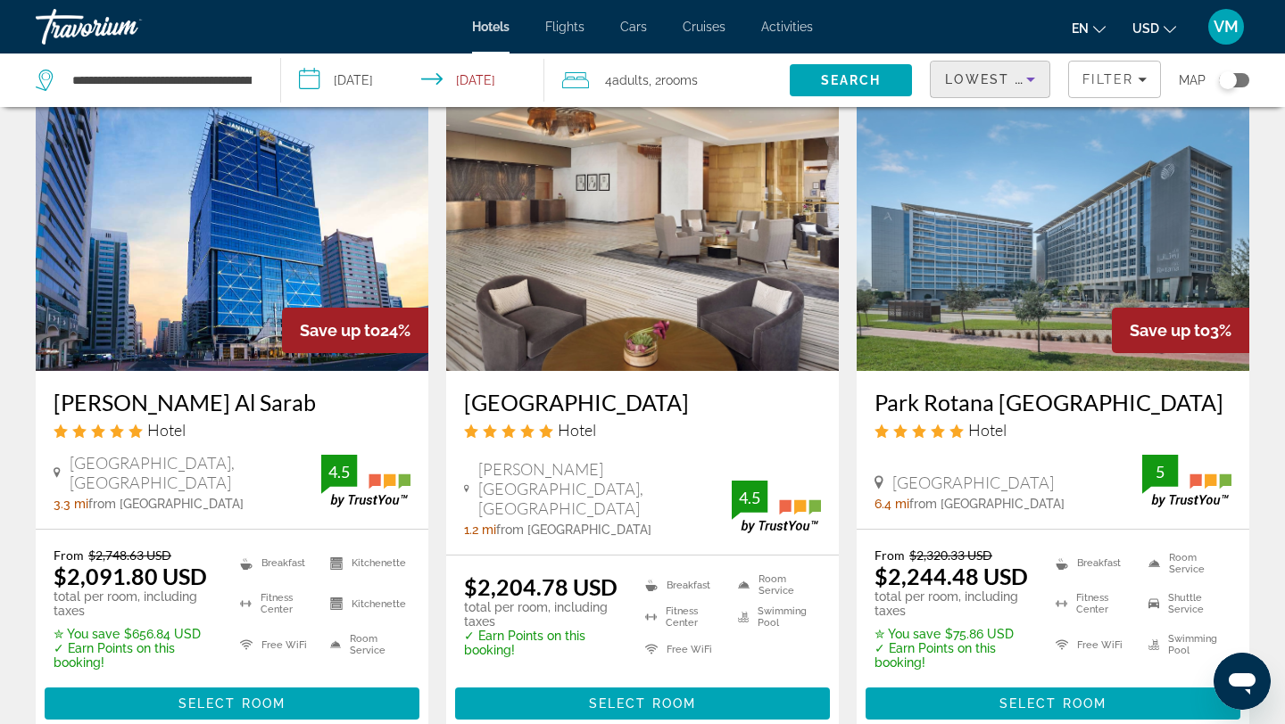
scroll to position [804, 0]
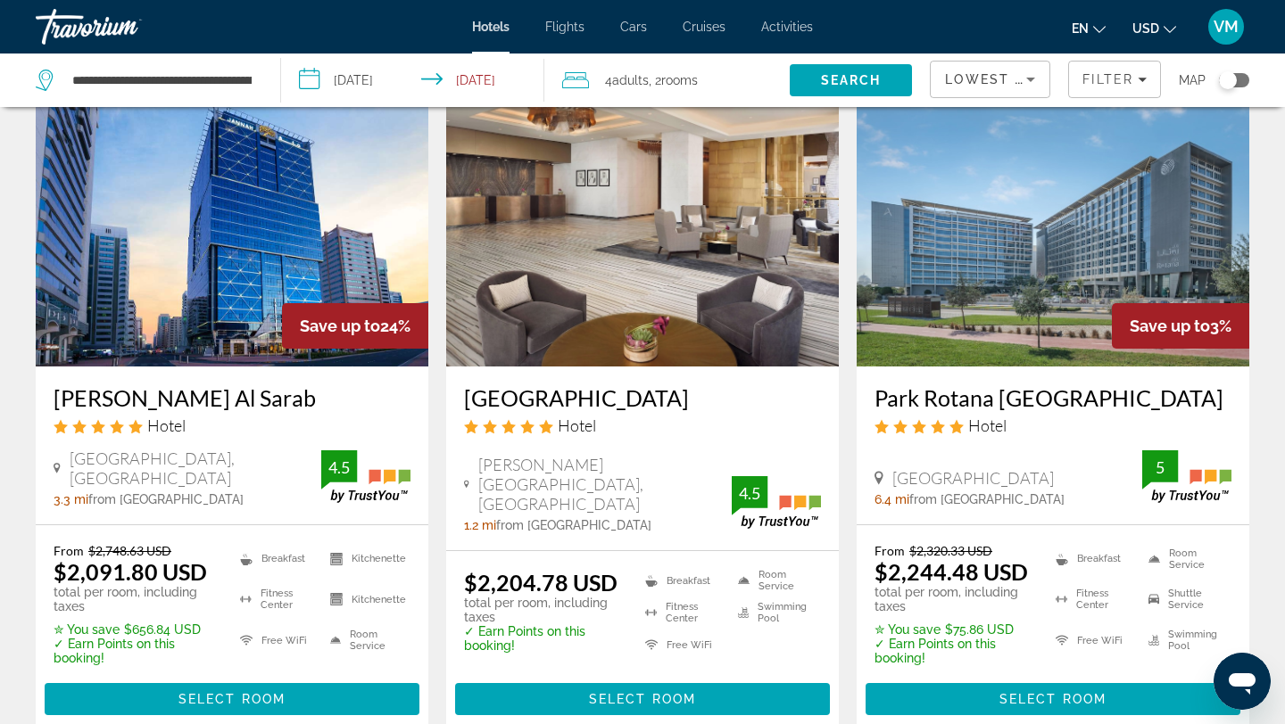
click at [272, 245] on img "Main content" at bounding box center [232, 223] width 392 height 285
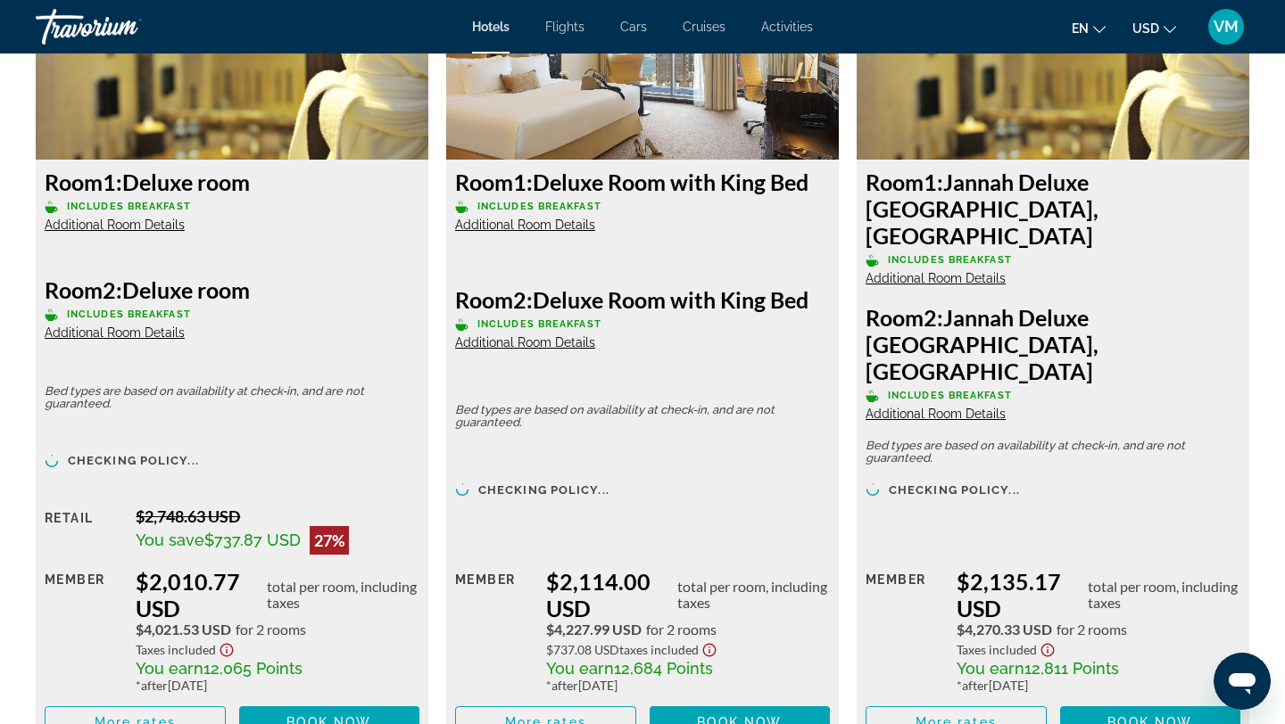
scroll to position [2607, 0]
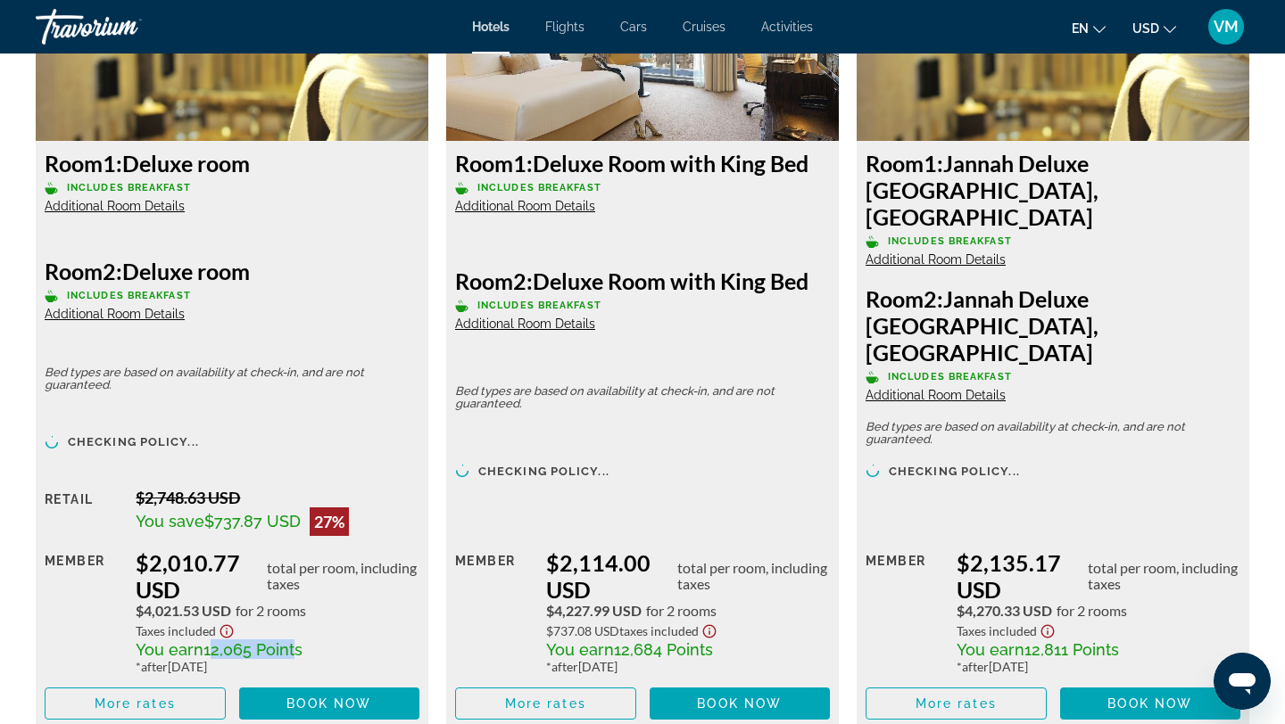
drag, startPoint x: 206, startPoint y: 591, endPoint x: 294, endPoint y: 584, distance: 88.6
click at [294, 584] on div "$2,010.77 USD total per room, including taxes $4,021.53 USD for 2 rooms Taxes i…" at bounding box center [278, 611] width 284 height 125
click at [305, 640] on div "You earn 12,065 Points" at bounding box center [278, 650] width 284 height 20
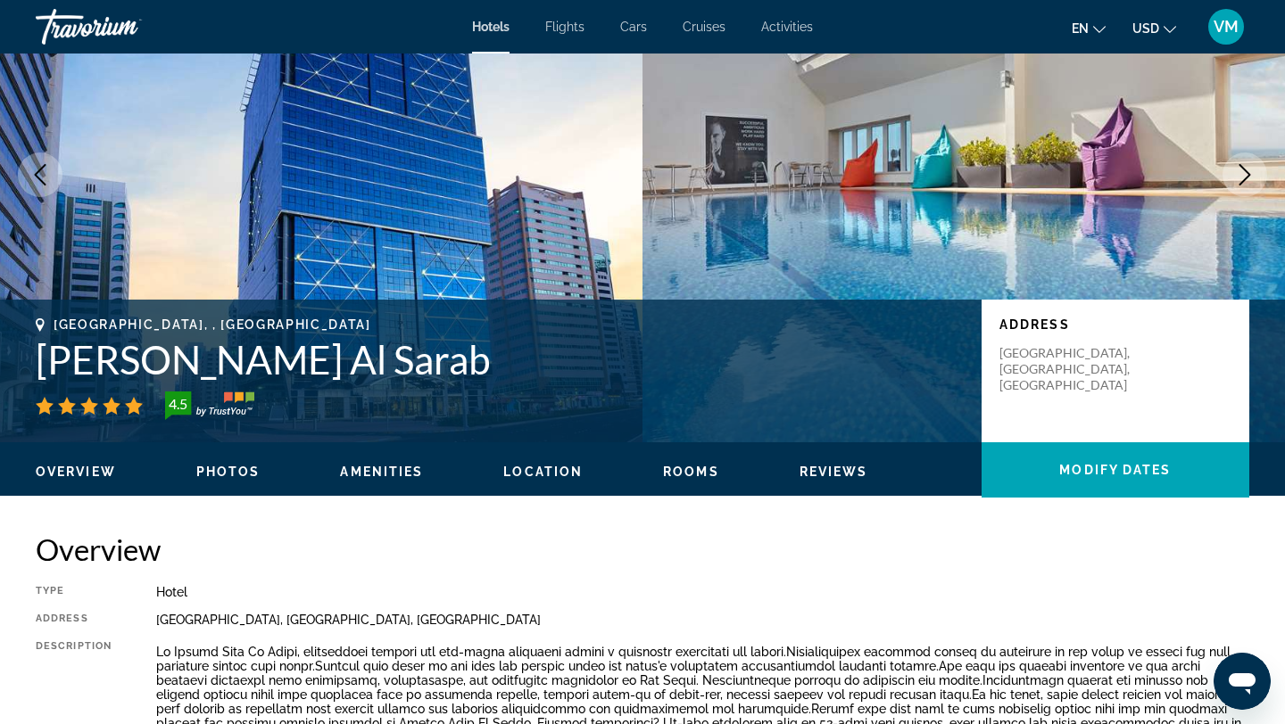
scroll to position [0, 0]
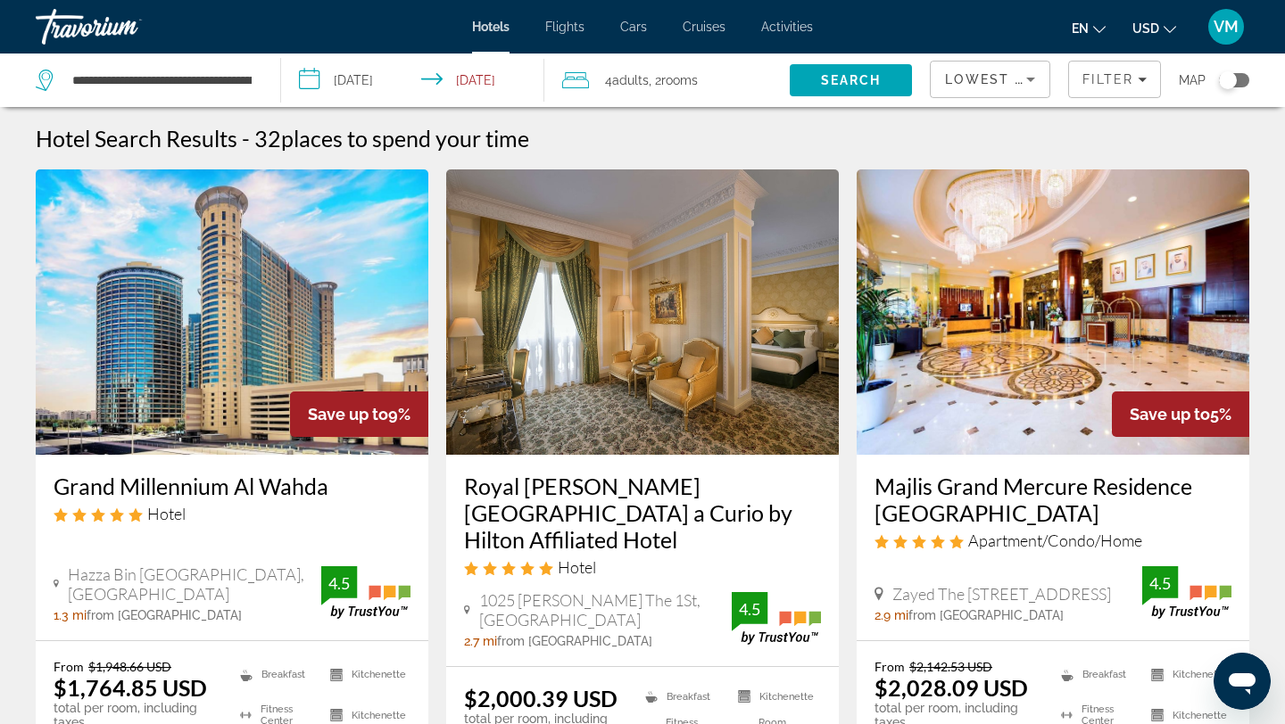
click at [312, 304] on img "Main content" at bounding box center [232, 311] width 392 height 285
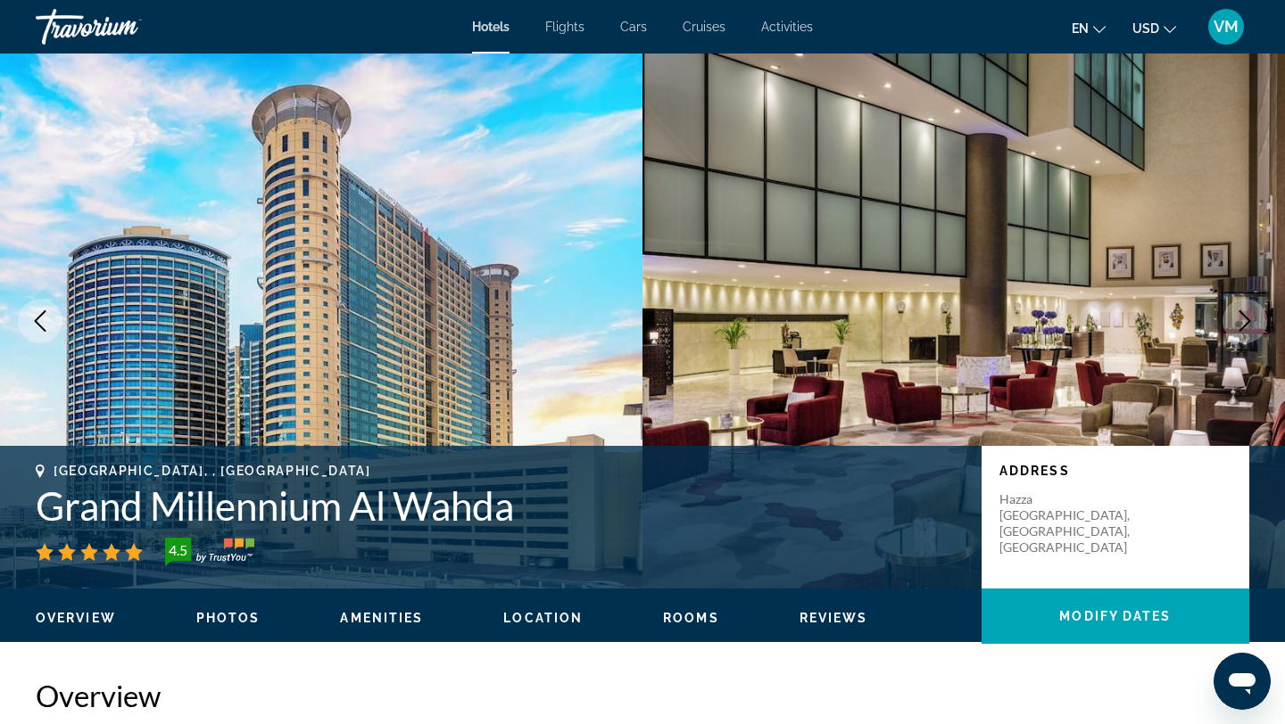
click at [572, 31] on span "Flights" at bounding box center [564, 27] width 39 height 14
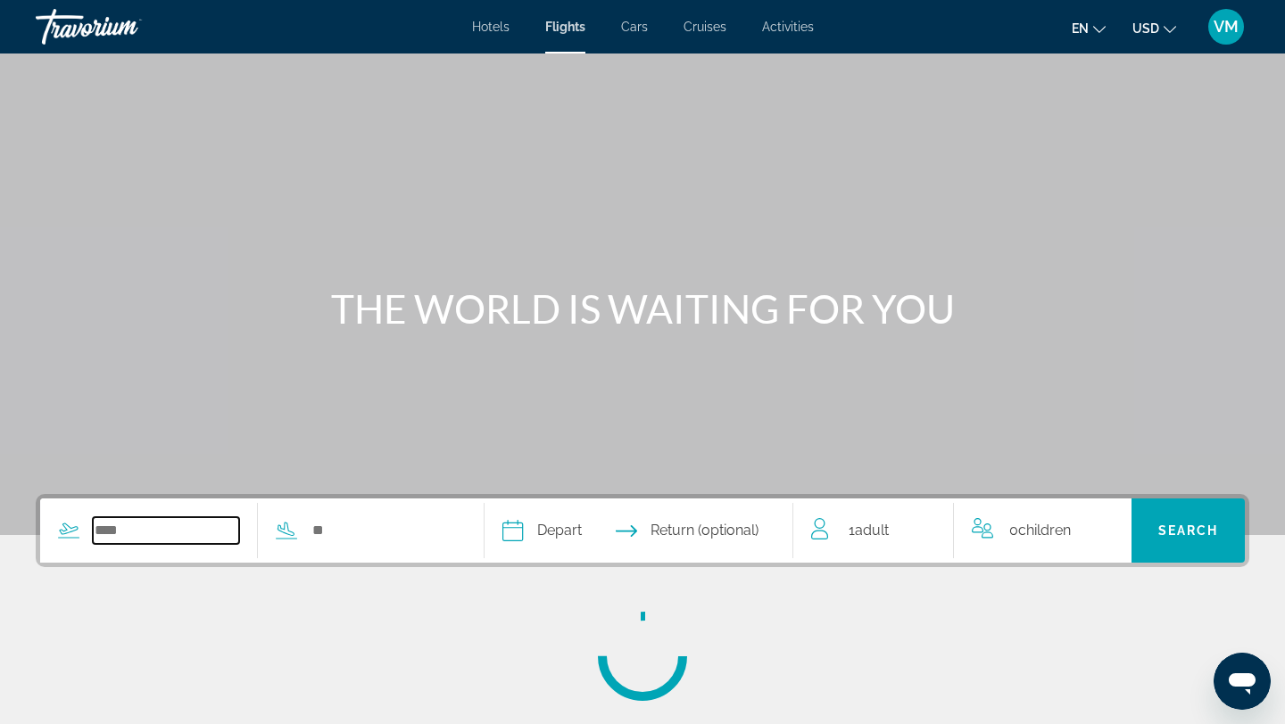
click at [140, 533] on input "Search widget" at bounding box center [166, 530] width 146 height 27
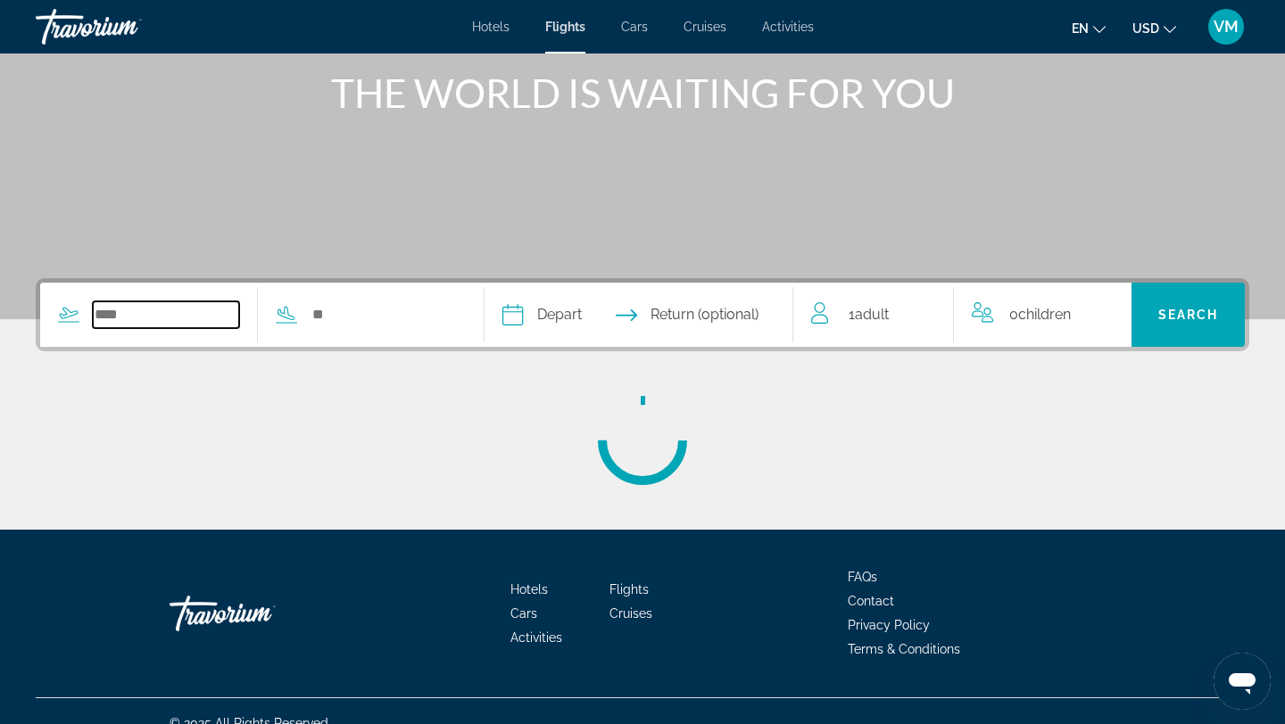
scroll to position [240, 0]
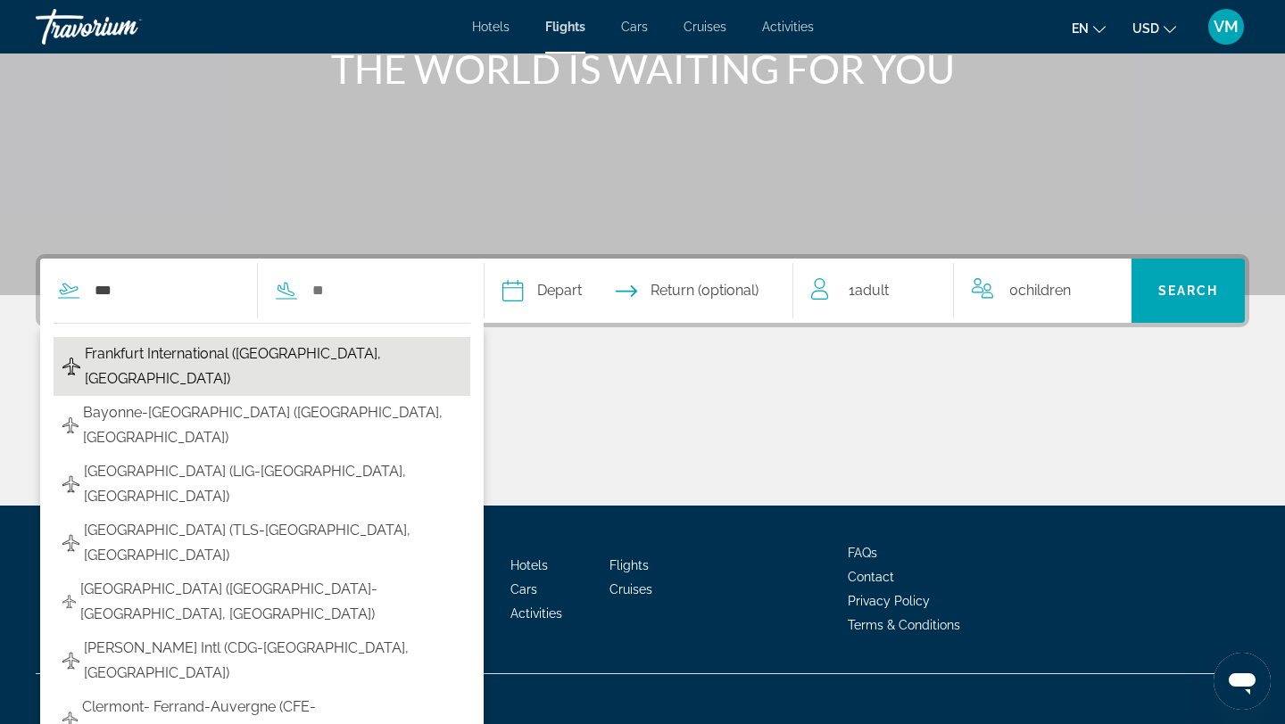
click at [177, 360] on span "Frankfurt International ([GEOGRAPHIC_DATA], [GEOGRAPHIC_DATA])" at bounding box center [273, 367] width 376 height 50
type input "**********"
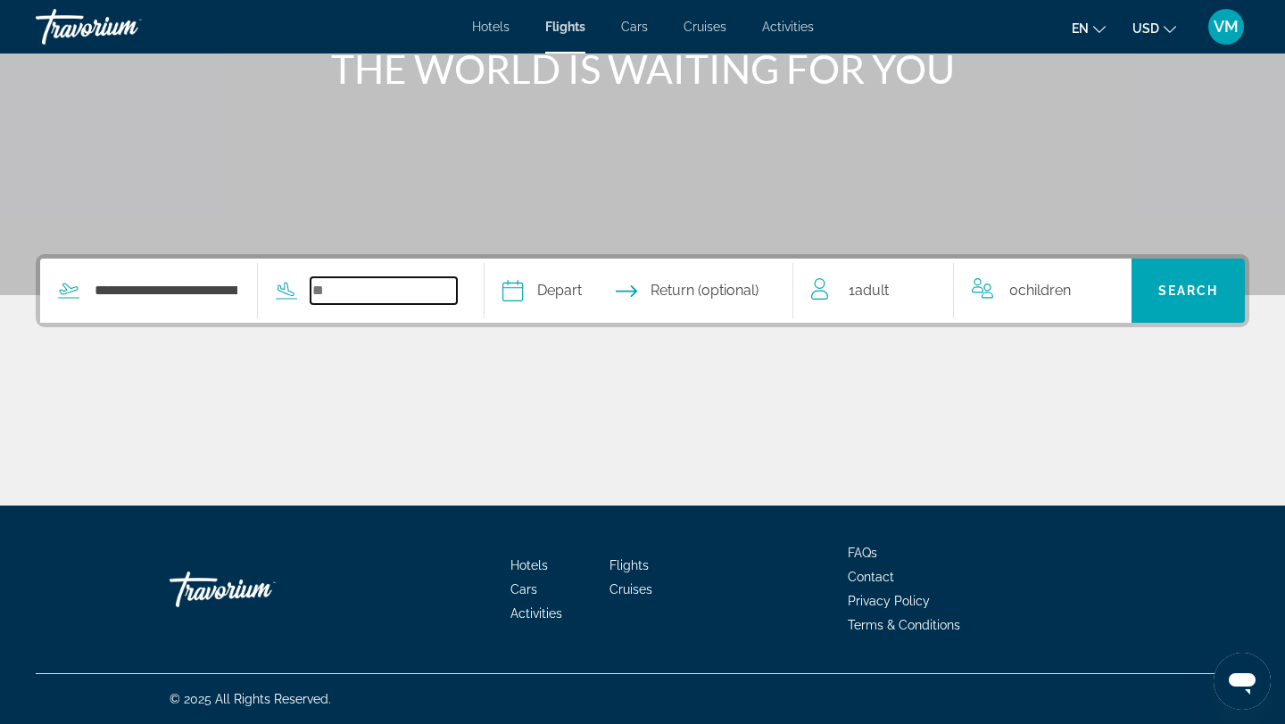
click at [365, 288] on input "Search widget" at bounding box center [383, 290] width 146 height 27
click at [392, 294] on input "Search widget" at bounding box center [383, 290] width 146 height 27
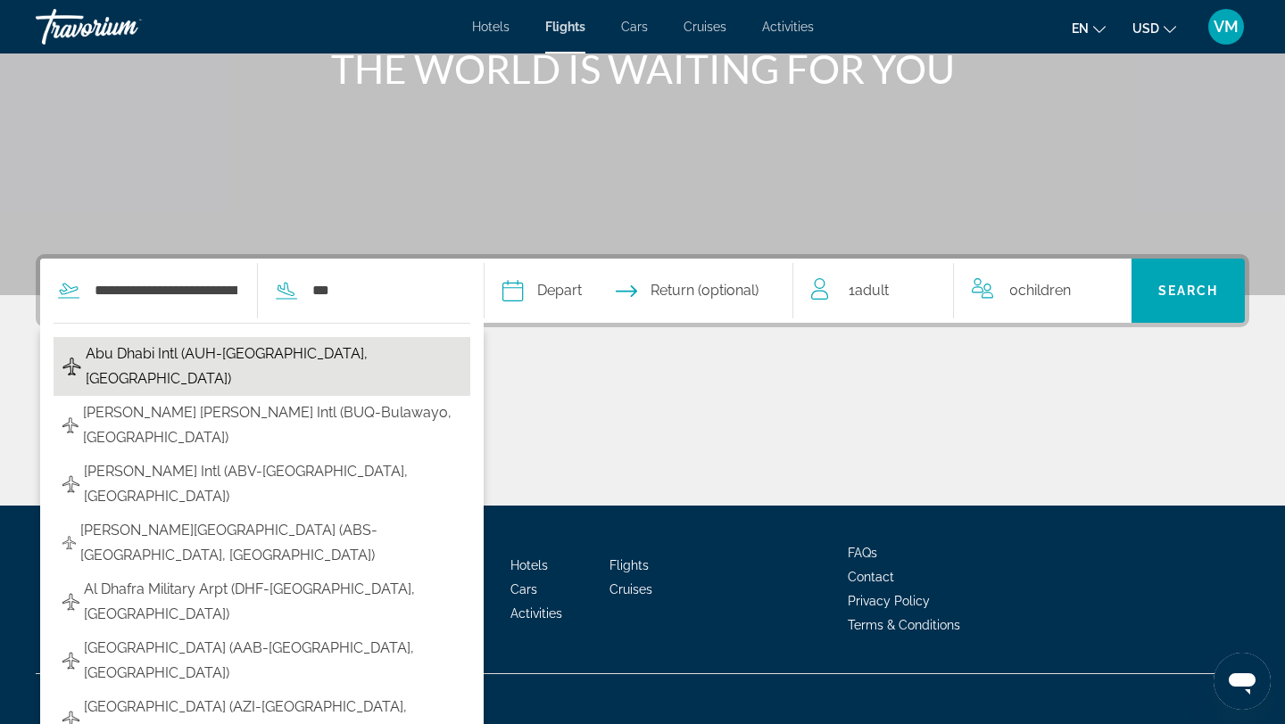
click at [328, 347] on span "Abu Dhabi Intl (AUH-[GEOGRAPHIC_DATA], [GEOGRAPHIC_DATA])" at bounding box center [274, 367] width 376 height 50
type input "**********"
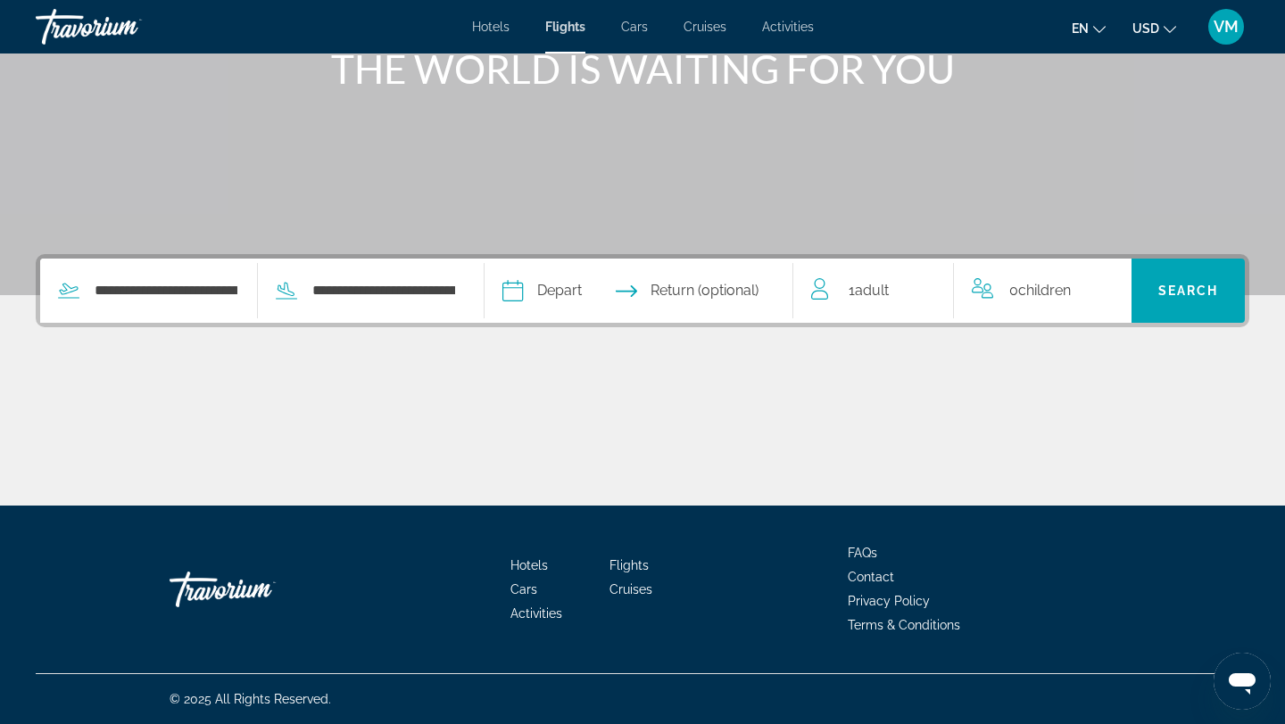
click at [564, 280] on input "Depart date" at bounding box center [574, 294] width 153 height 70
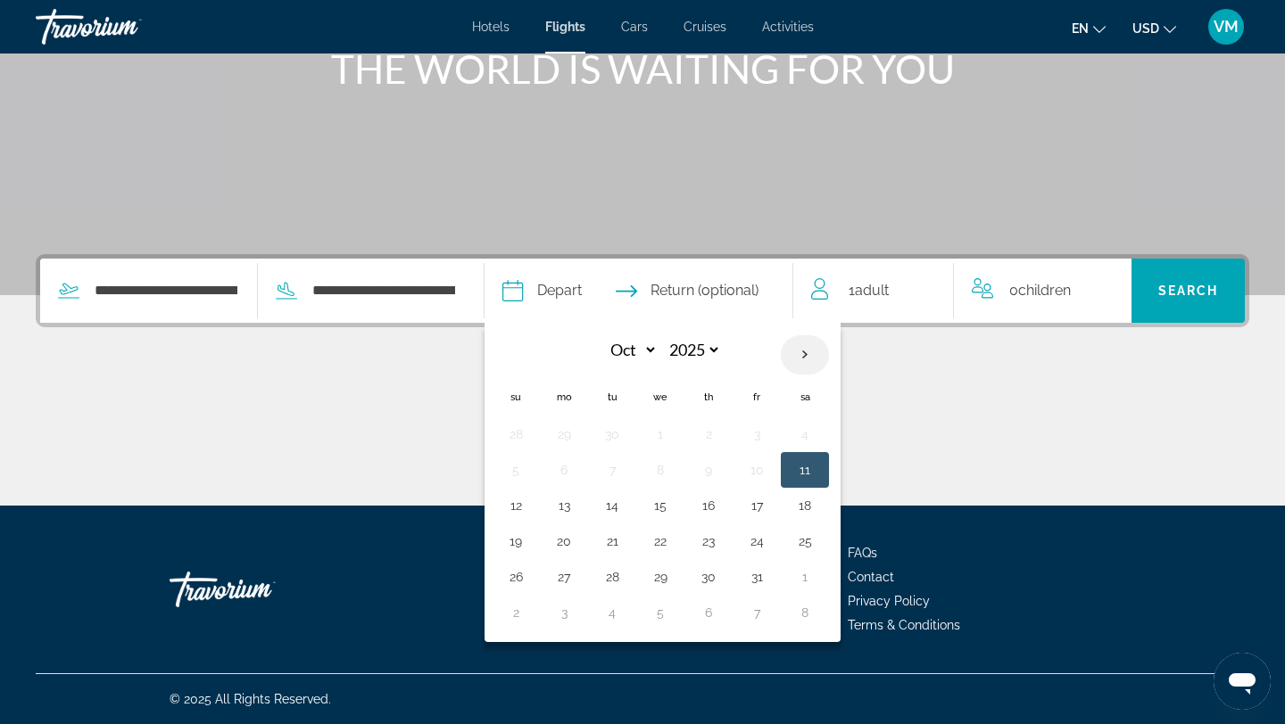
click at [806, 349] on th "Next month" at bounding box center [805, 354] width 48 height 39
select select "**"
click at [674, 480] on button "5" at bounding box center [660, 470] width 29 height 25
type input "**********"
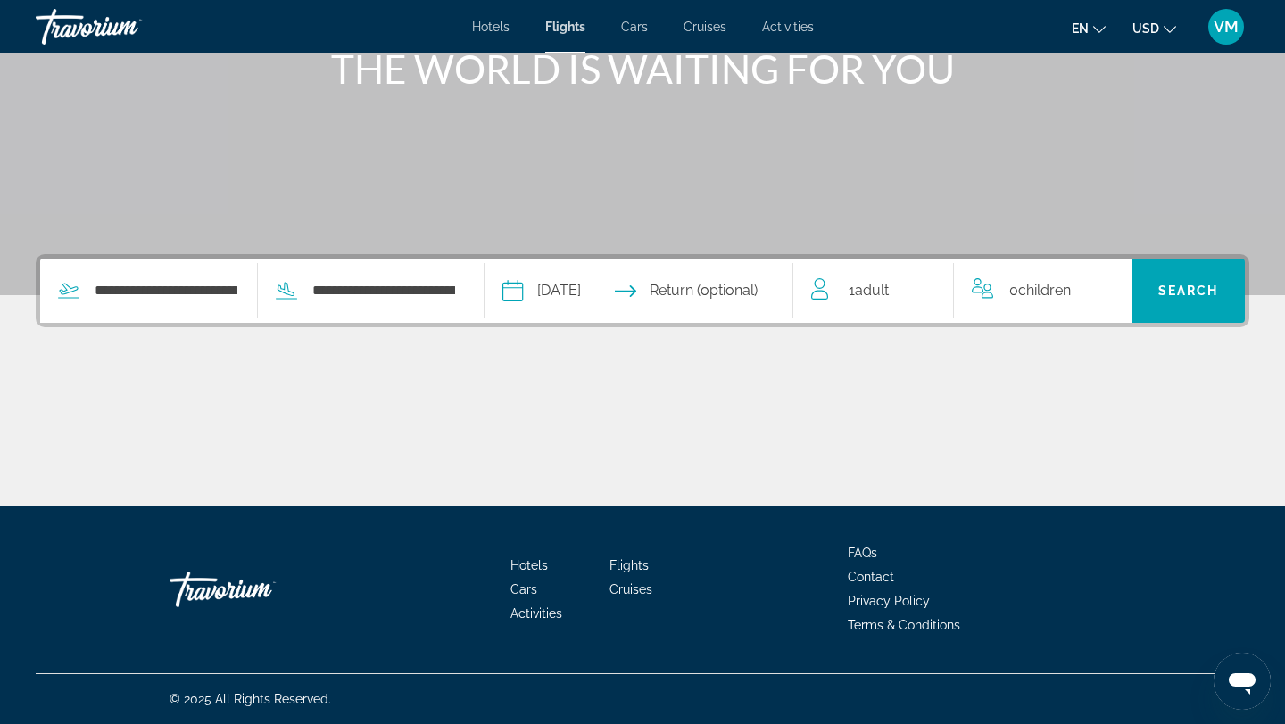
click at [737, 301] on input "Return date" at bounding box center [724, 294] width 153 height 70
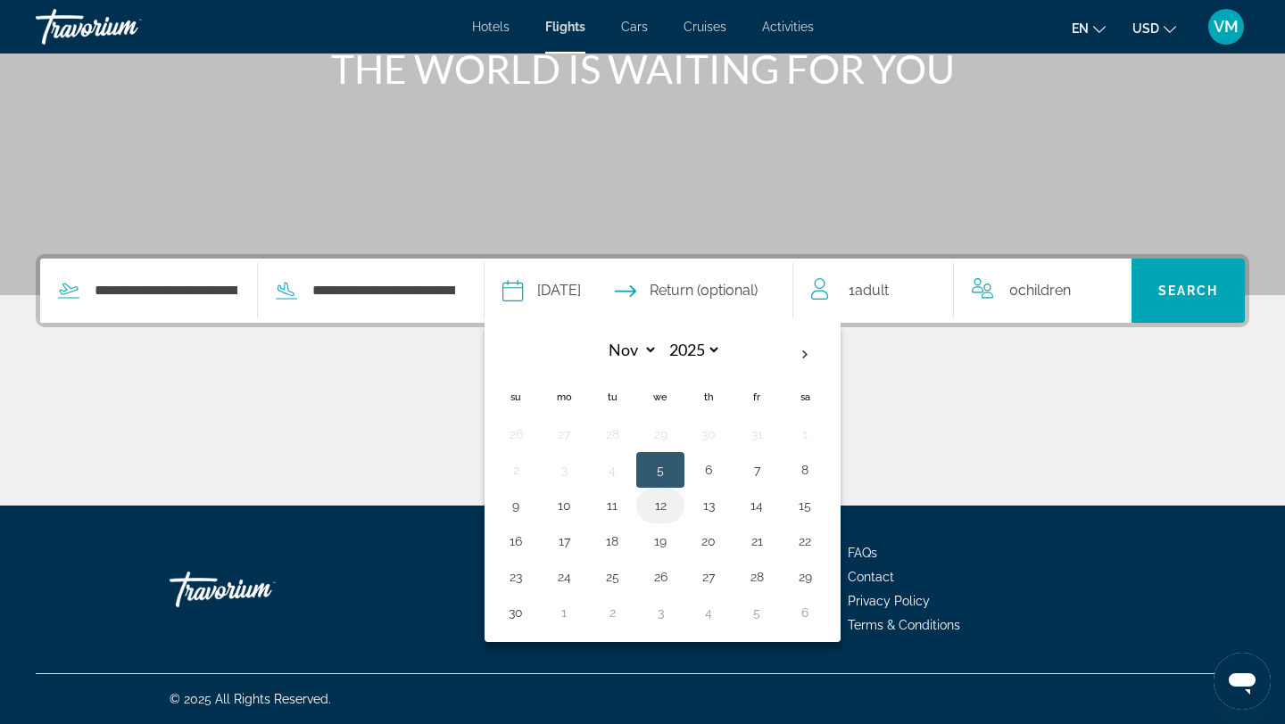
click at [674, 501] on button "12" at bounding box center [660, 505] width 29 height 25
type input "**********"
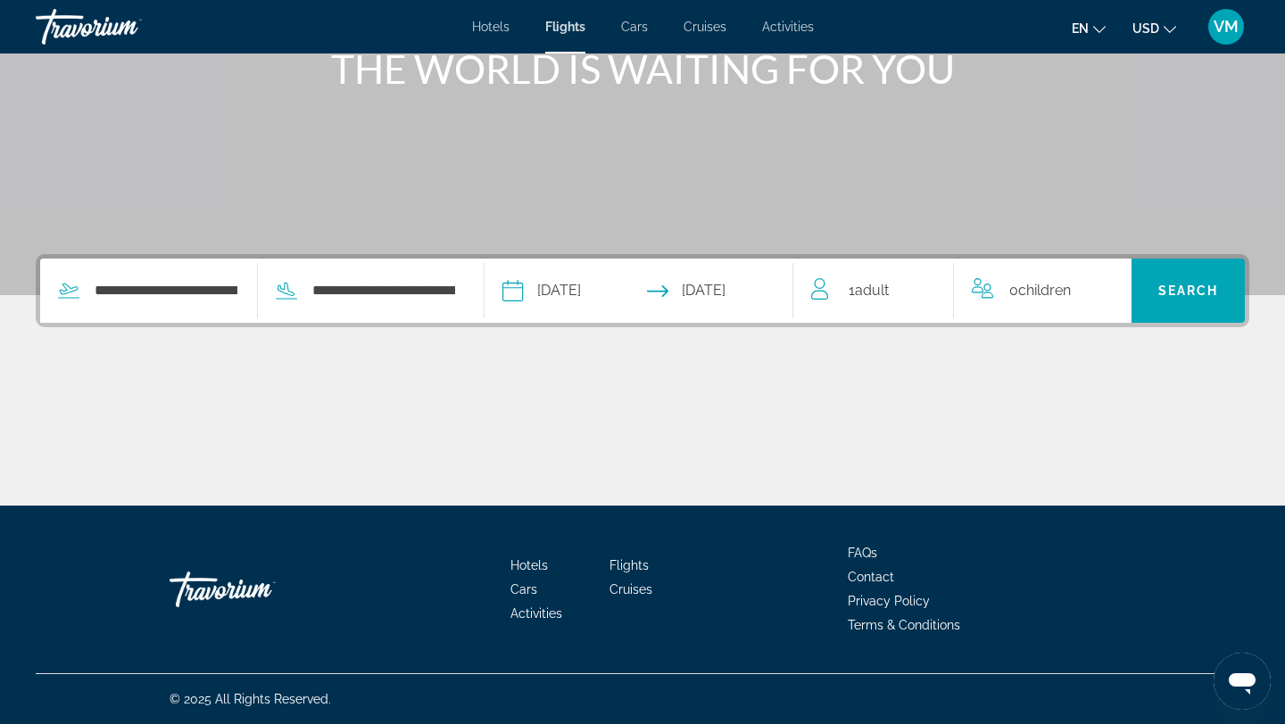
click at [897, 297] on div "1 Adult Adults" at bounding box center [882, 290] width 142 height 25
click at [929, 282] on icon "Increment adults" at bounding box center [927, 287] width 16 height 21
click at [1180, 295] on span "Search" at bounding box center [1188, 291] width 61 height 14
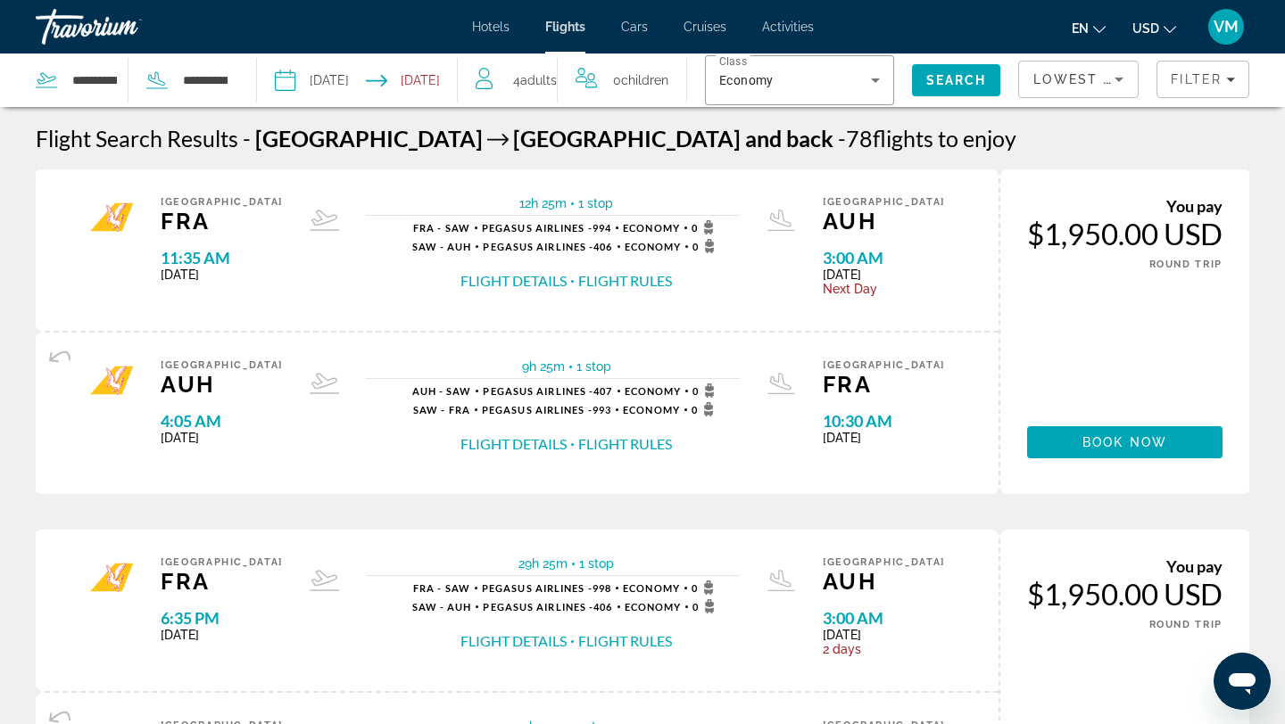
click at [433, 82] on input "Return date: Nov 12, 2025" at bounding box center [415, 83] width 98 height 59
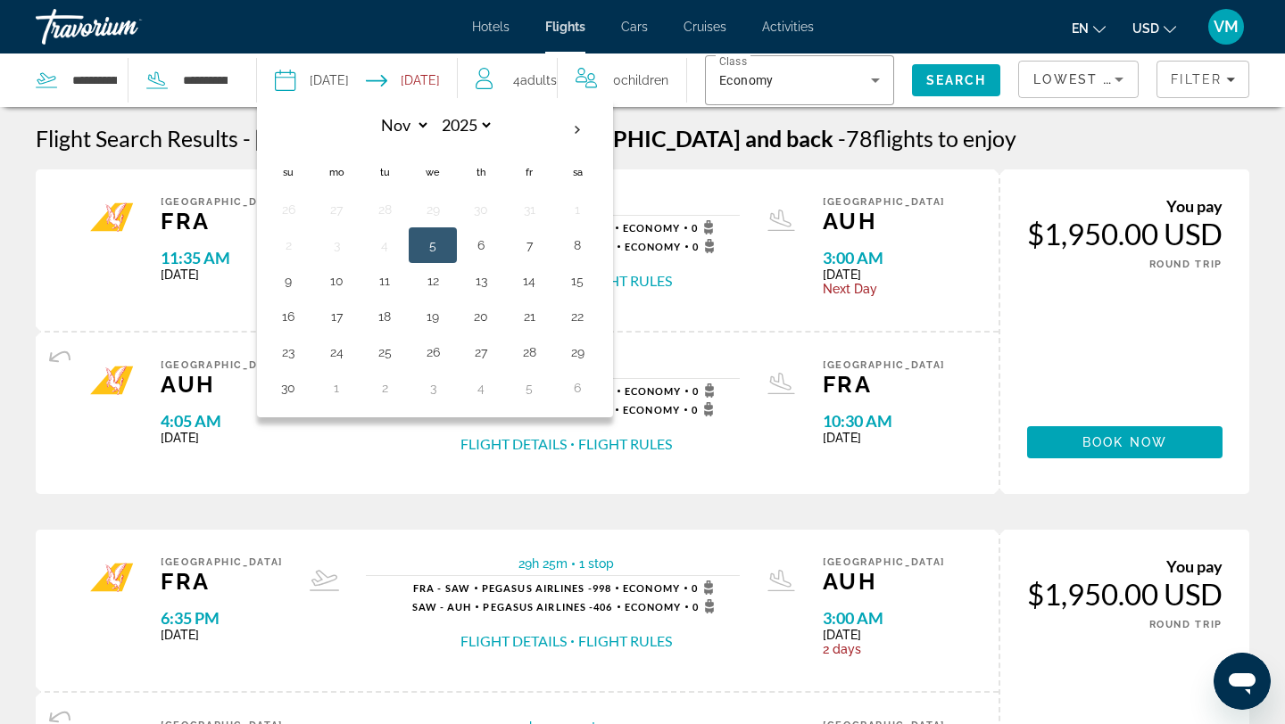
click at [358, 75] on input "Depart date: Nov 5, 2025" at bounding box center [319, 83] width 98 height 59
click at [872, 150] on span "flights to enjoy" at bounding box center [944, 138] width 144 height 27
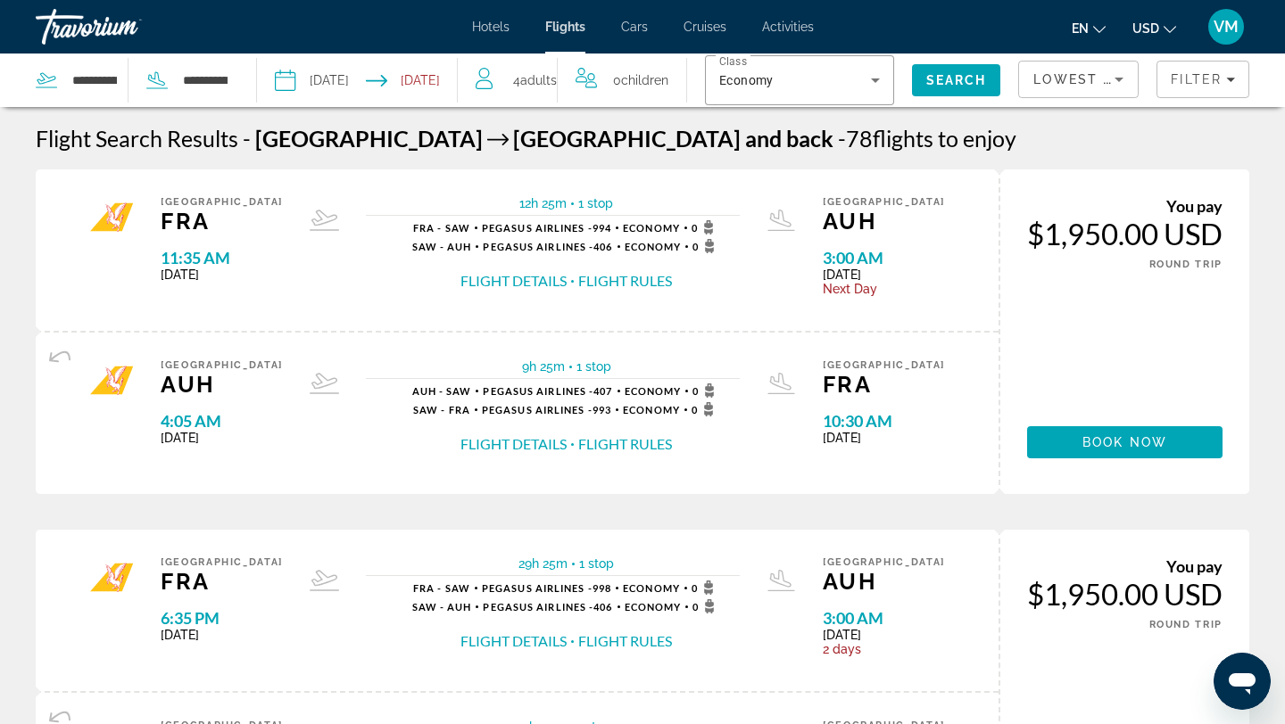
click at [1003, 238] on div "You pay $1,950.00 USD ONE WAY ROUND TRIP Book now" at bounding box center [1123, 331] width 251 height 325
click at [560, 283] on button "Flight Details" at bounding box center [513, 281] width 106 height 20
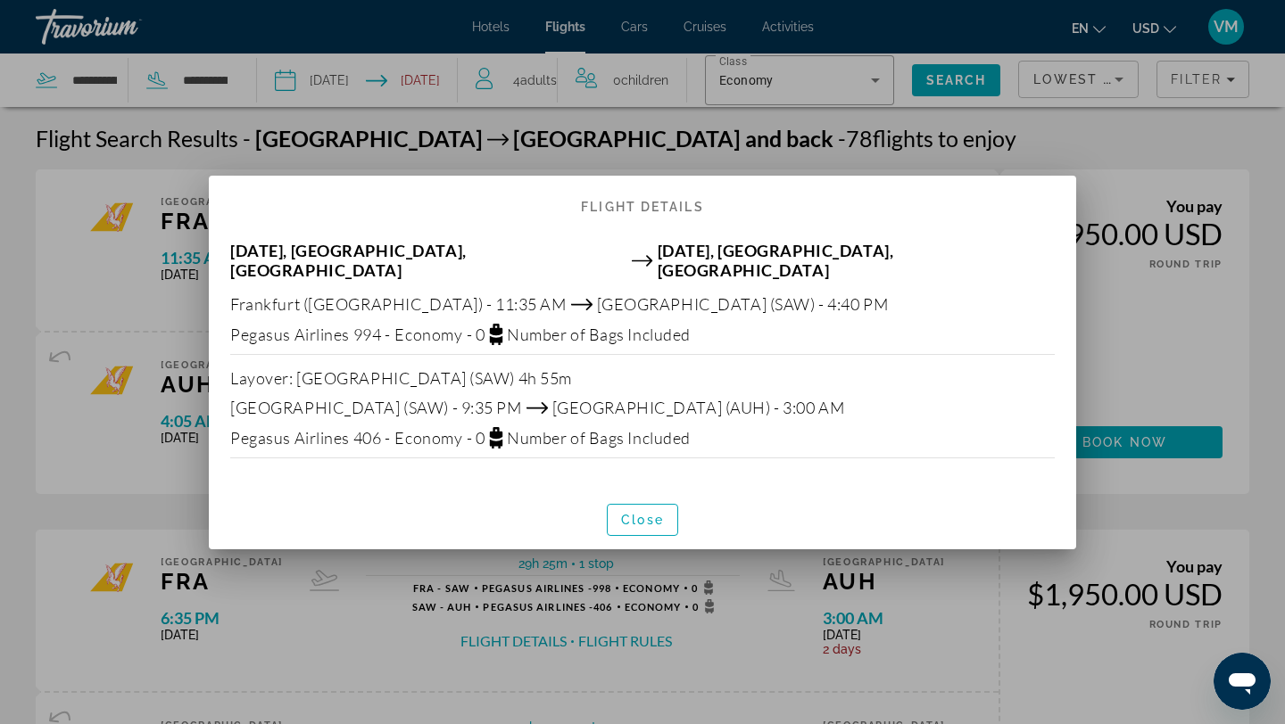
click at [145, 305] on div at bounding box center [642, 362] width 1285 height 724
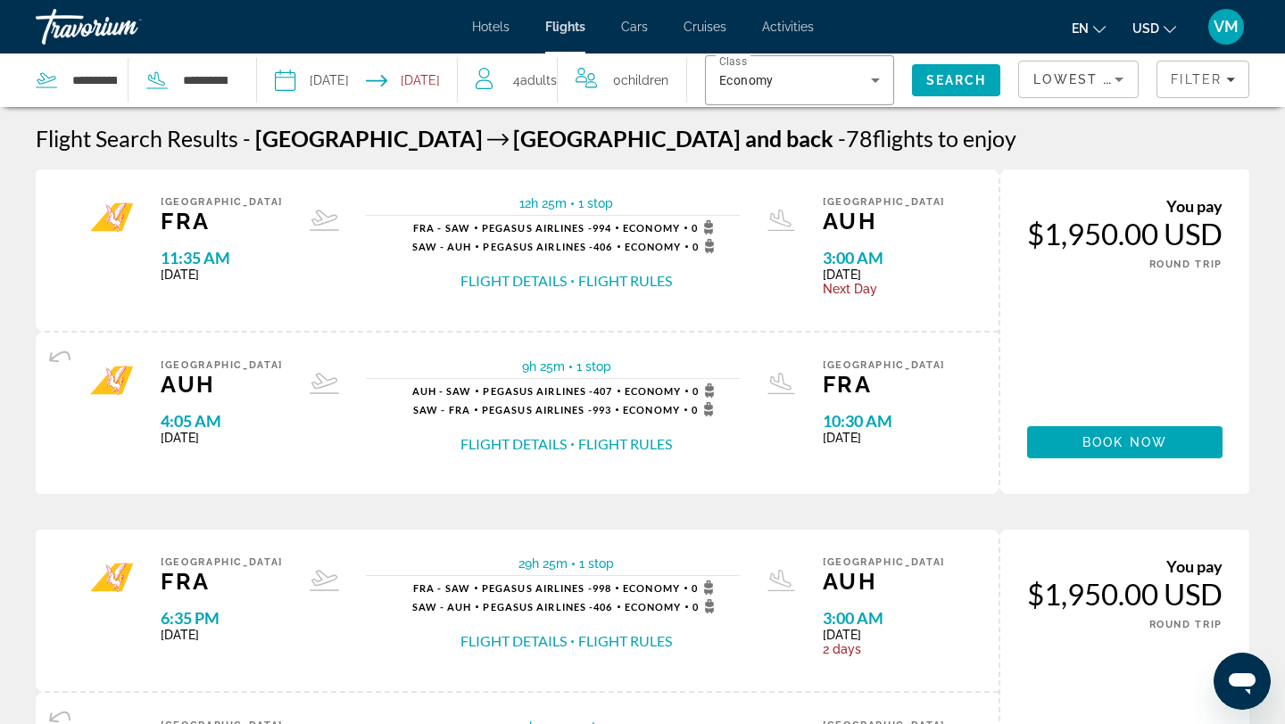
click at [1090, 87] on div "Lowest Price" at bounding box center [1073, 79] width 81 height 21
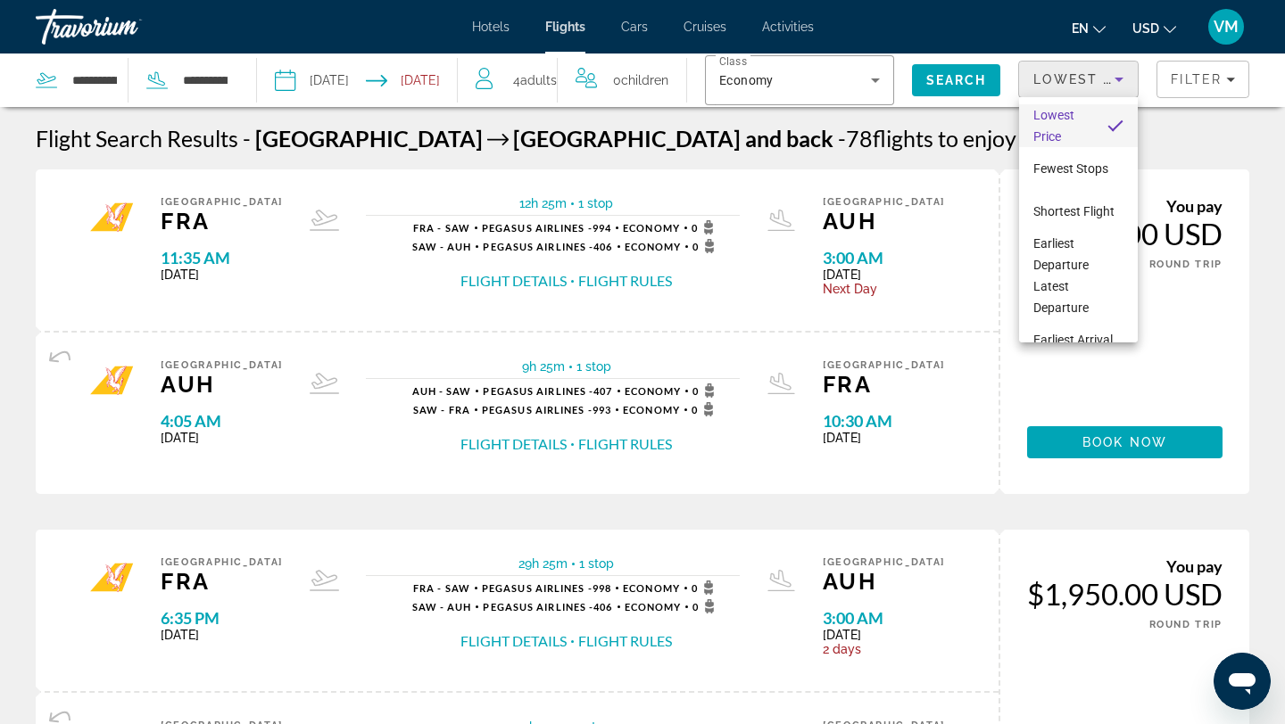
click at [969, 130] on div at bounding box center [642, 362] width 1285 height 724
